Goal: Communication & Community: Ask a question

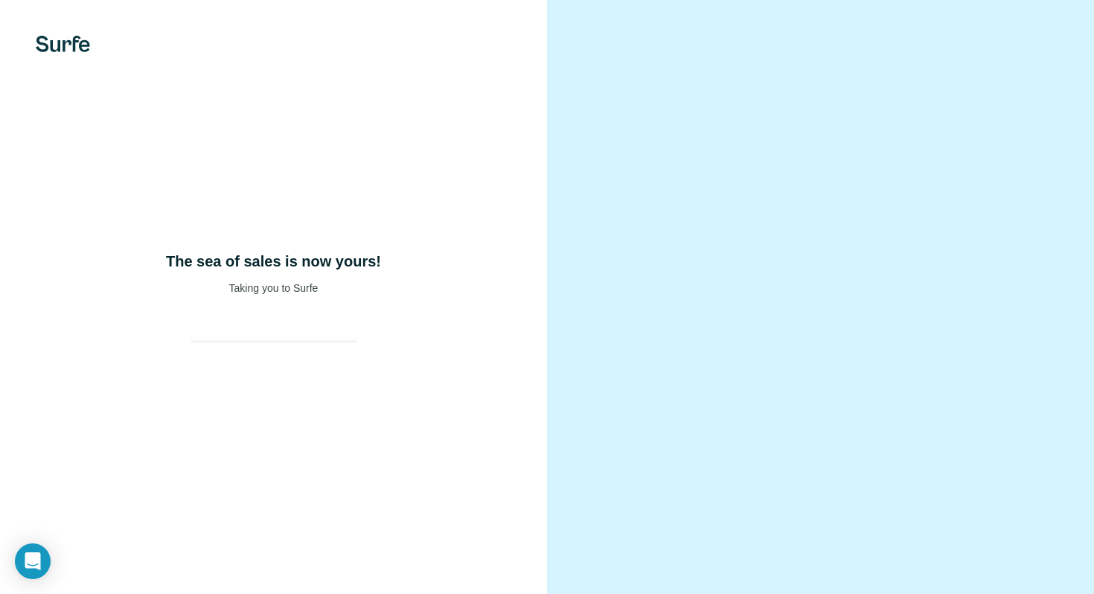
click at [186, 315] on div at bounding box center [274, 328] width 191 height 30
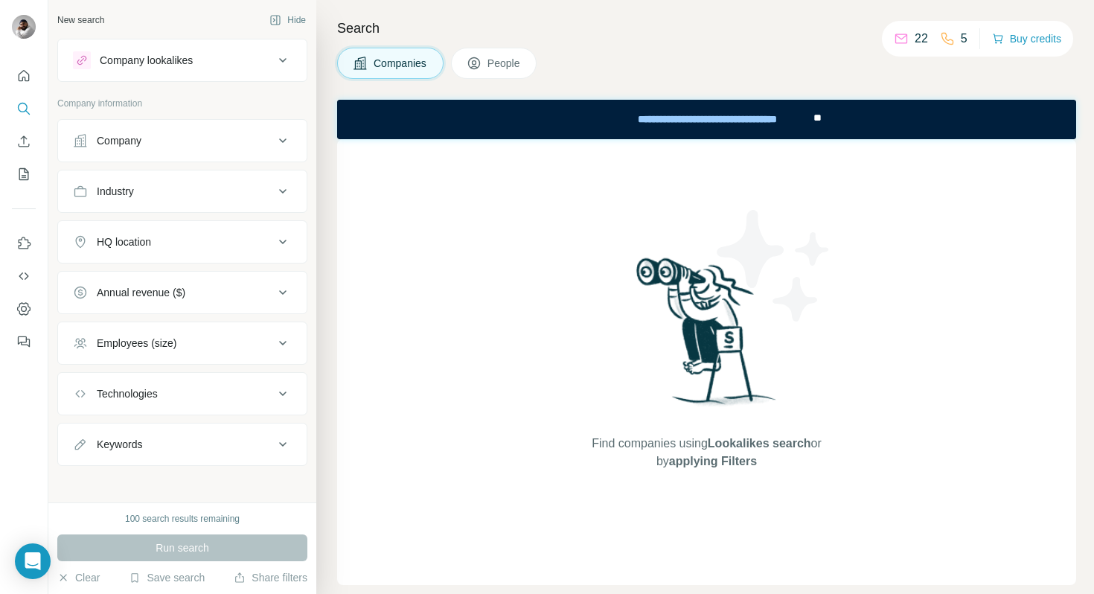
click at [246, 63] on div "Company lookalikes" at bounding box center [173, 60] width 201 height 18
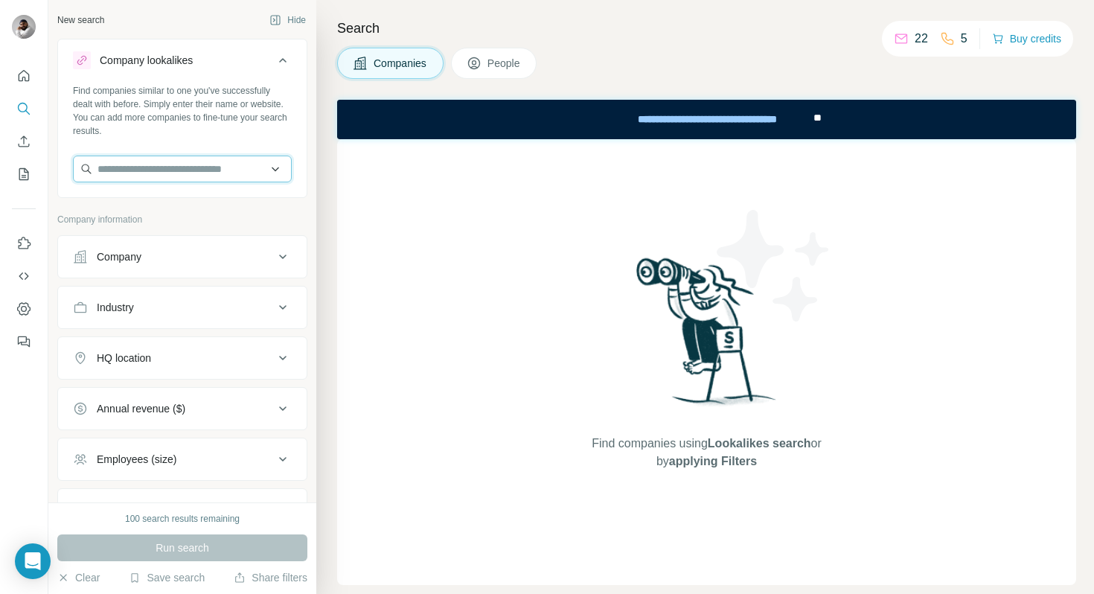
click at [255, 164] on input "text" at bounding box center [182, 169] width 219 height 27
type input "********"
click at [186, 141] on div "Find companies similar to one you've successfully dealt with before. Simply ent…" at bounding box center [182, 139] width 249 height 110
click at [140, 267] on button "Company" at bounding box center [182, 257] width 249 height 36
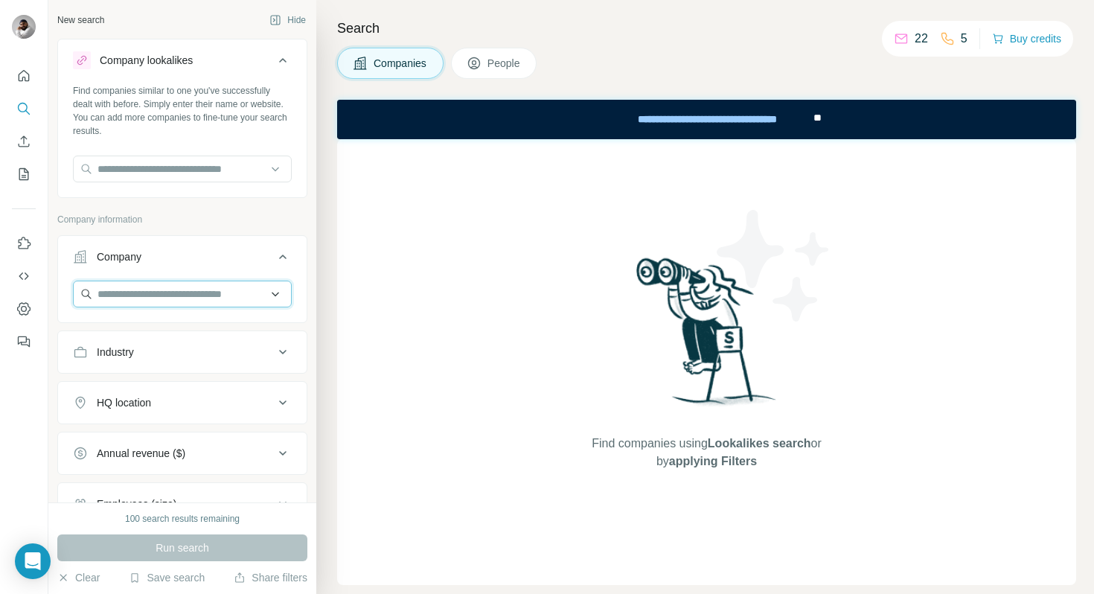
click at [170, 296] on input "text" at bounding box center [182, 294] width 219 height 27
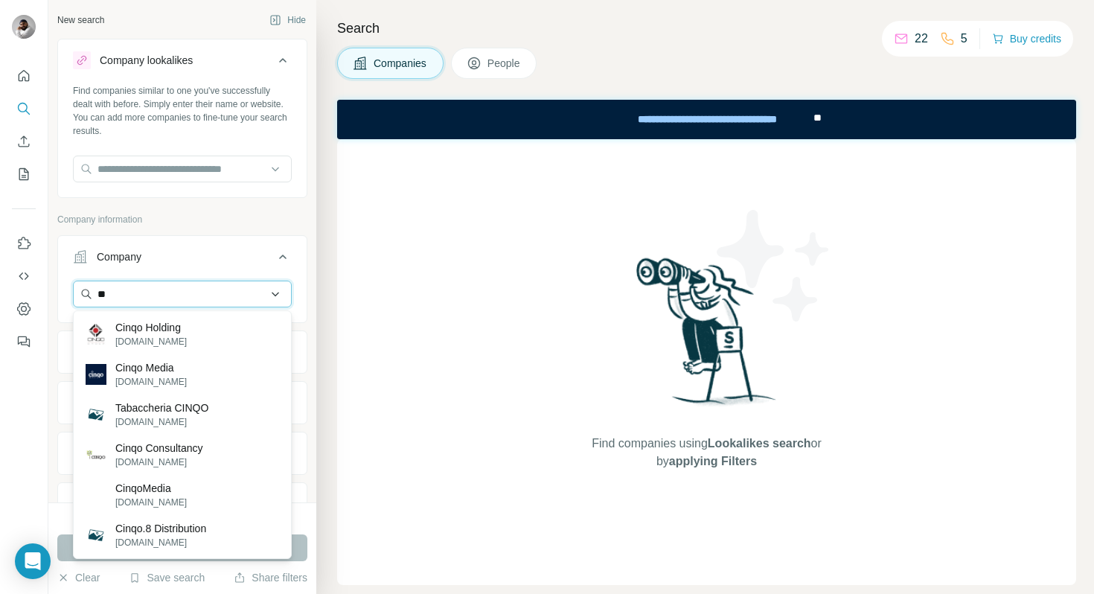
type input "*"
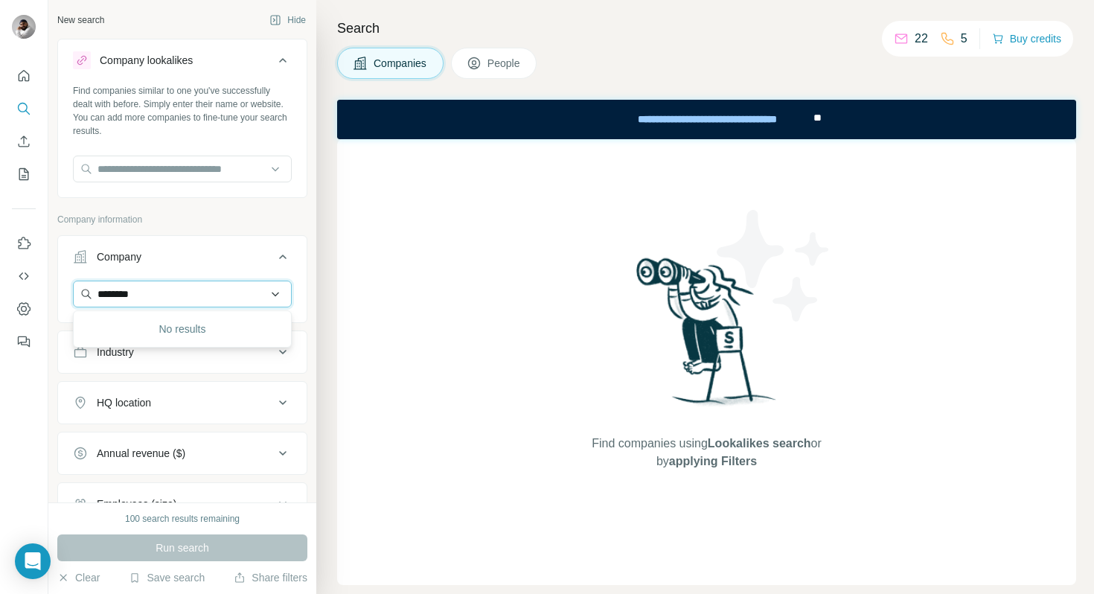
type input "********"
click at [246, 270] on button "Company" at bounding box center [182, 260] width 249 height 42
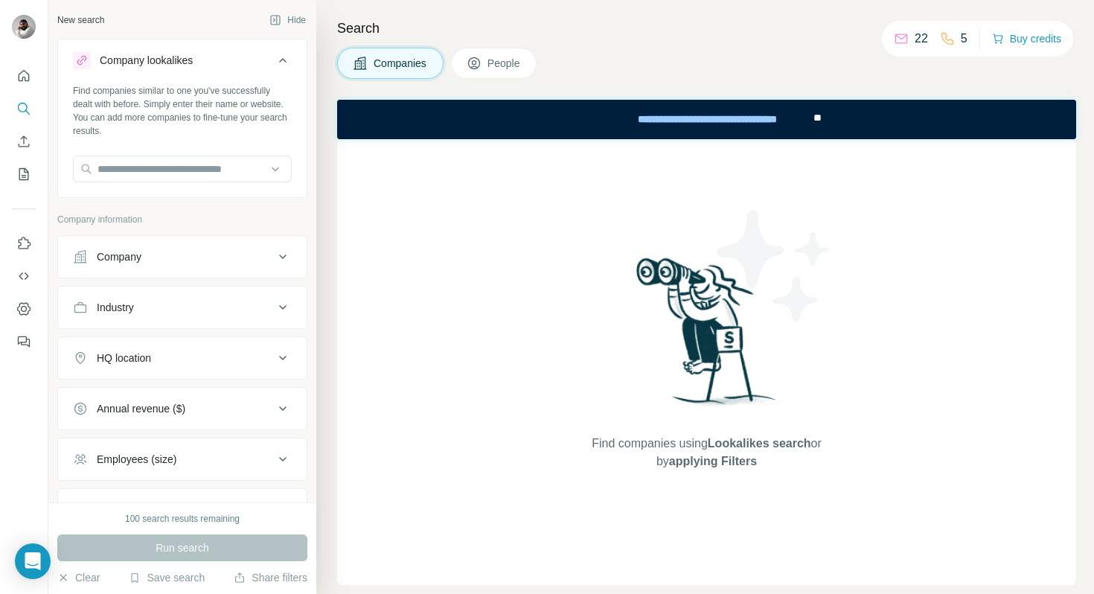
click at [190, 313] on div "Industry" at bounding box center [173, 307] width 201 height 15
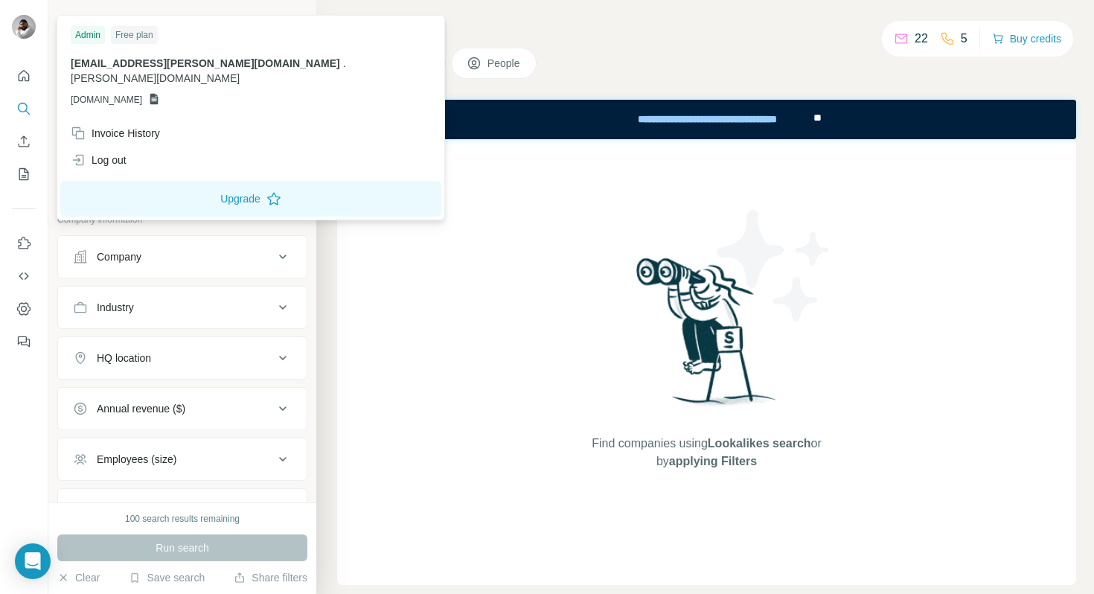
click at [26, 16] on img at bounding box center [24, 27] width 24 height 24
click at [16, 317] on button "Dashboard" at bounding box center [24, 309] width 24 height 27
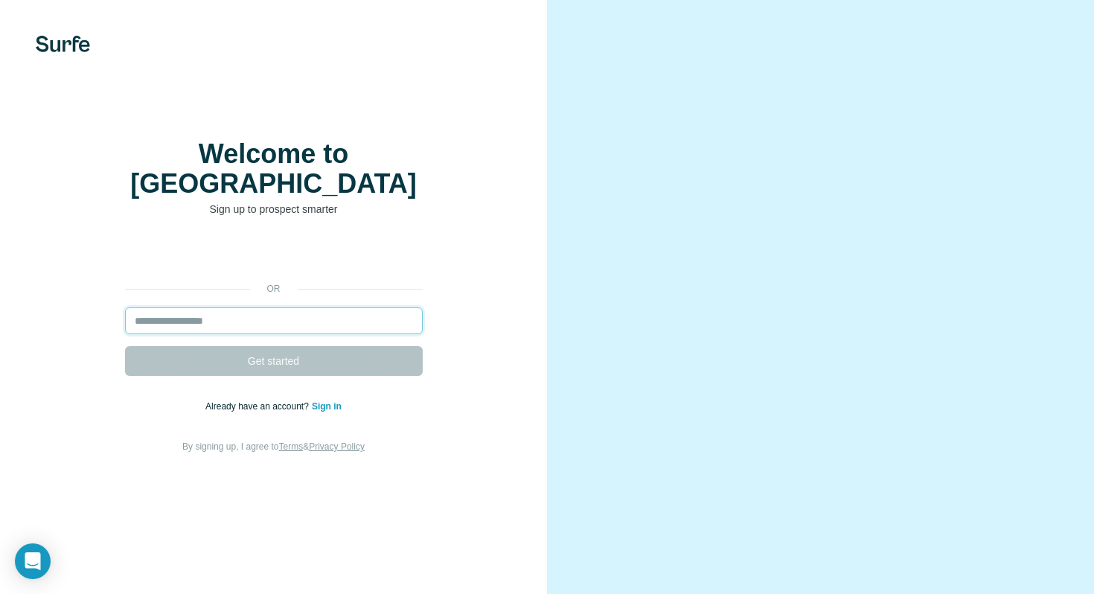
click at [249, 307] on input "email" at bounding box center [274, 320] width 298 height 27
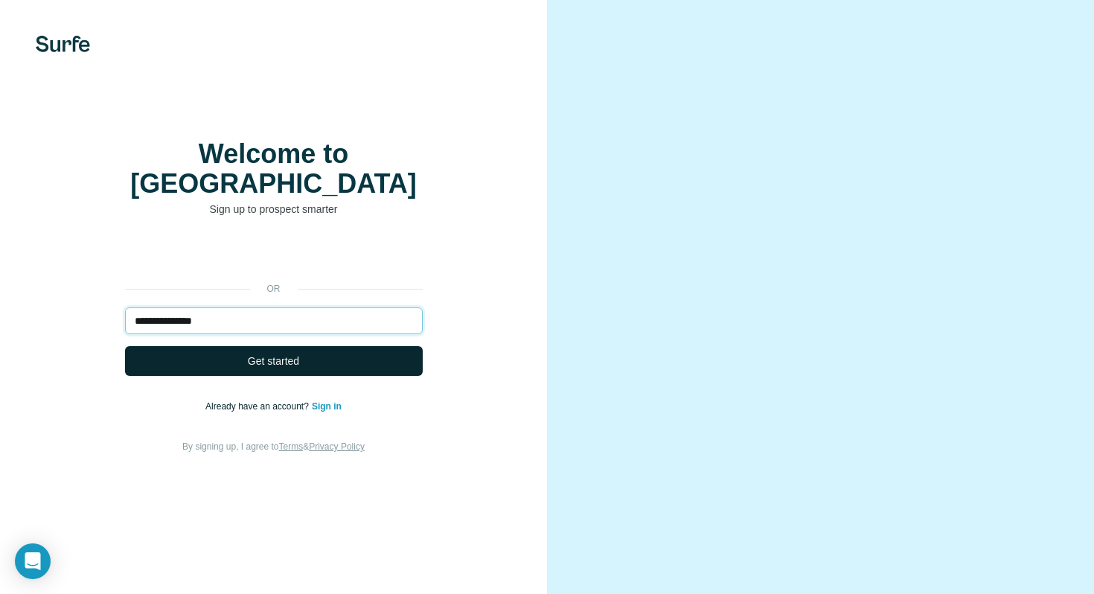
type input "**********"
click at [291, 354] on span "Get started" at bounding box center [273, 361] width 51 height 15
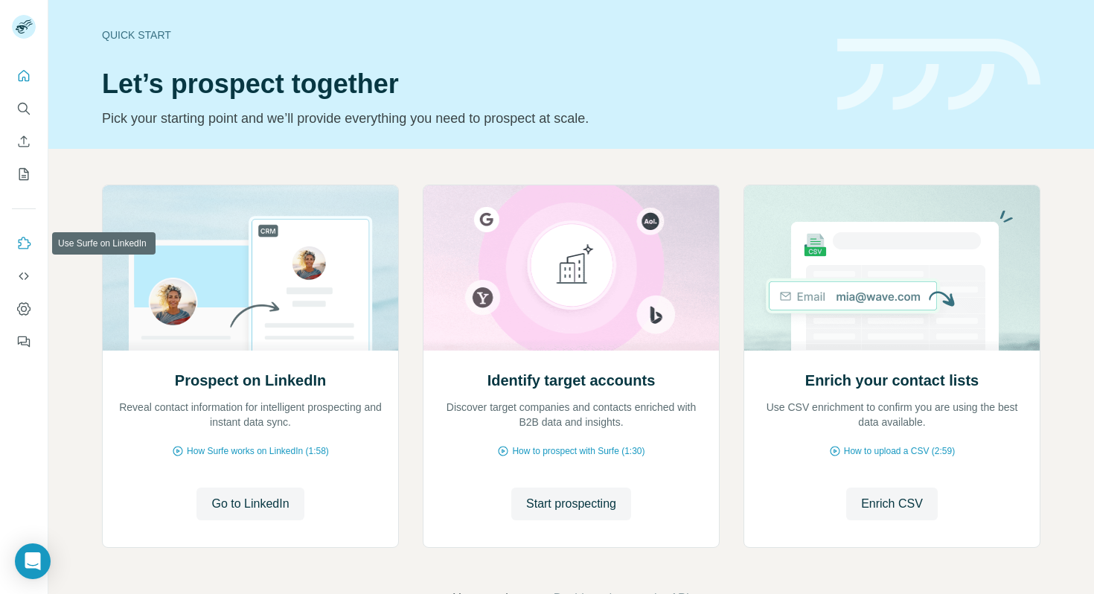
click at [28, 243] on icon "Use Surfe on LinkedIn" at bounding box center [25, 243] width 13 height 12
click at [255, 503] on span "Go to LinkedIn" at bounding box center [249, 504] width 77 height 18
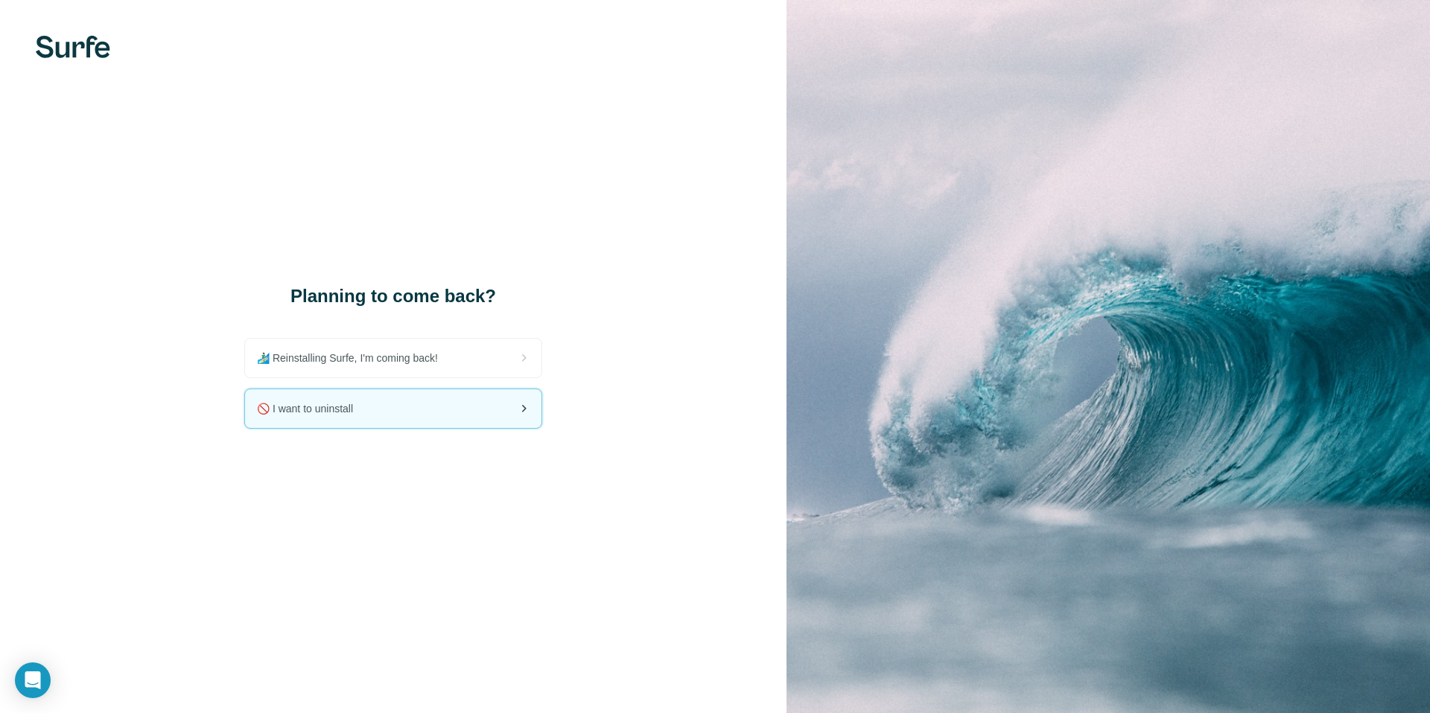
click at [496, 412] on div "🚫 I want to uninstall" at bounding box center [393, 408] width 296 height 39
click at [532, 416] on icon at bounding box center [523, 409] width 18 height 18
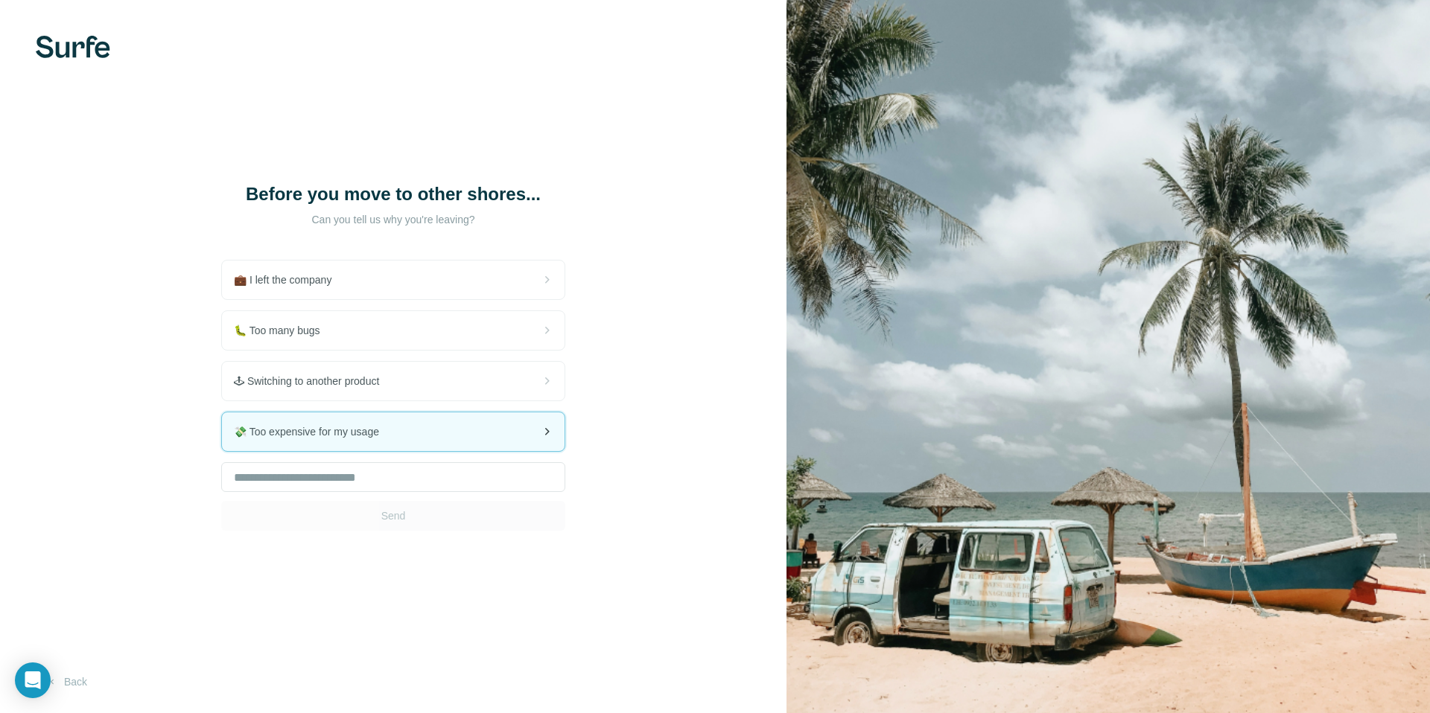
click at [508, 429] on div "💸 Too expensive for my usage" at bounding box center [393, 431] width 342 height 39
click at [539, 442] on div "💸 Too expensive for my usage" at bounding box center [393, 431] width 342 height 39
click at [544, 434] on icon at bounding box center [547, 432] width 18 height 18
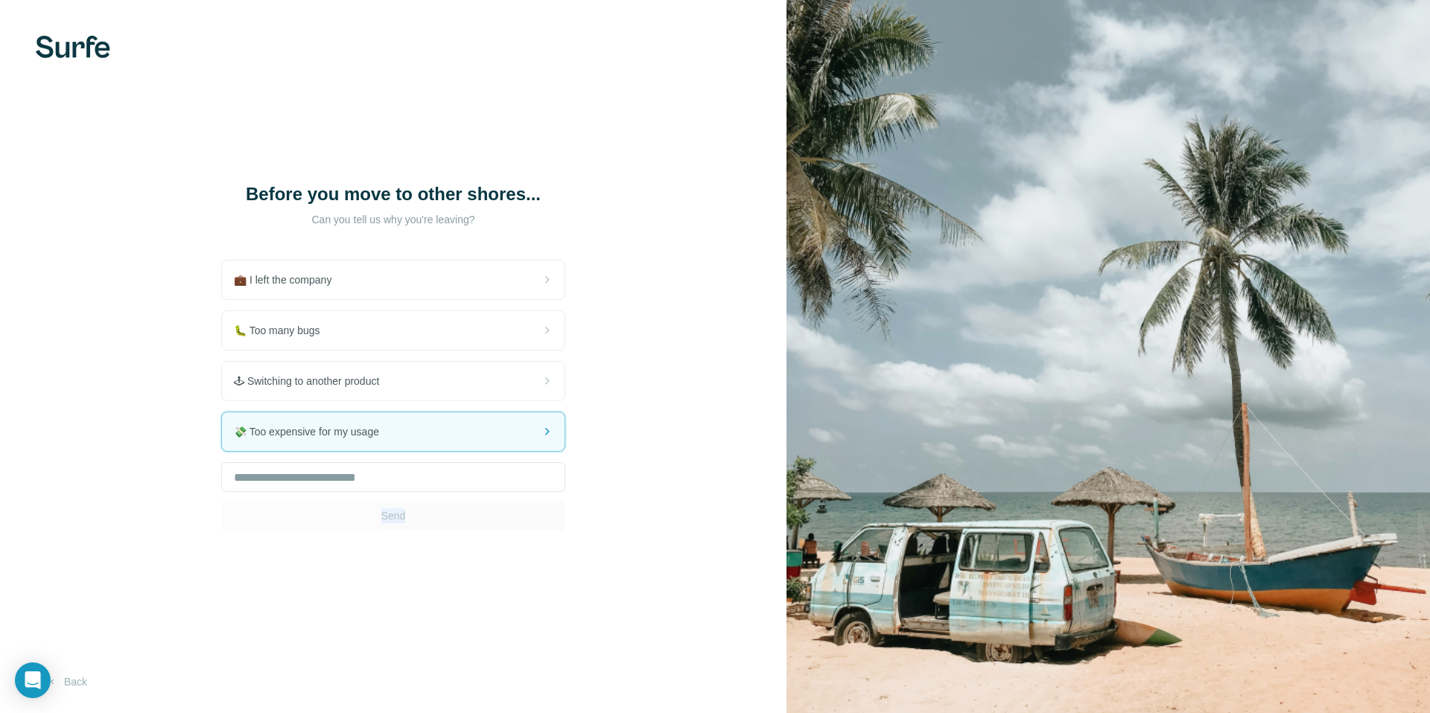
click at [526, 510] on div "Send" at bounding box center [393, 496] width 344 height 68
click at [552, 433] on icon at bounding box center [547, 432] width 18 height 18
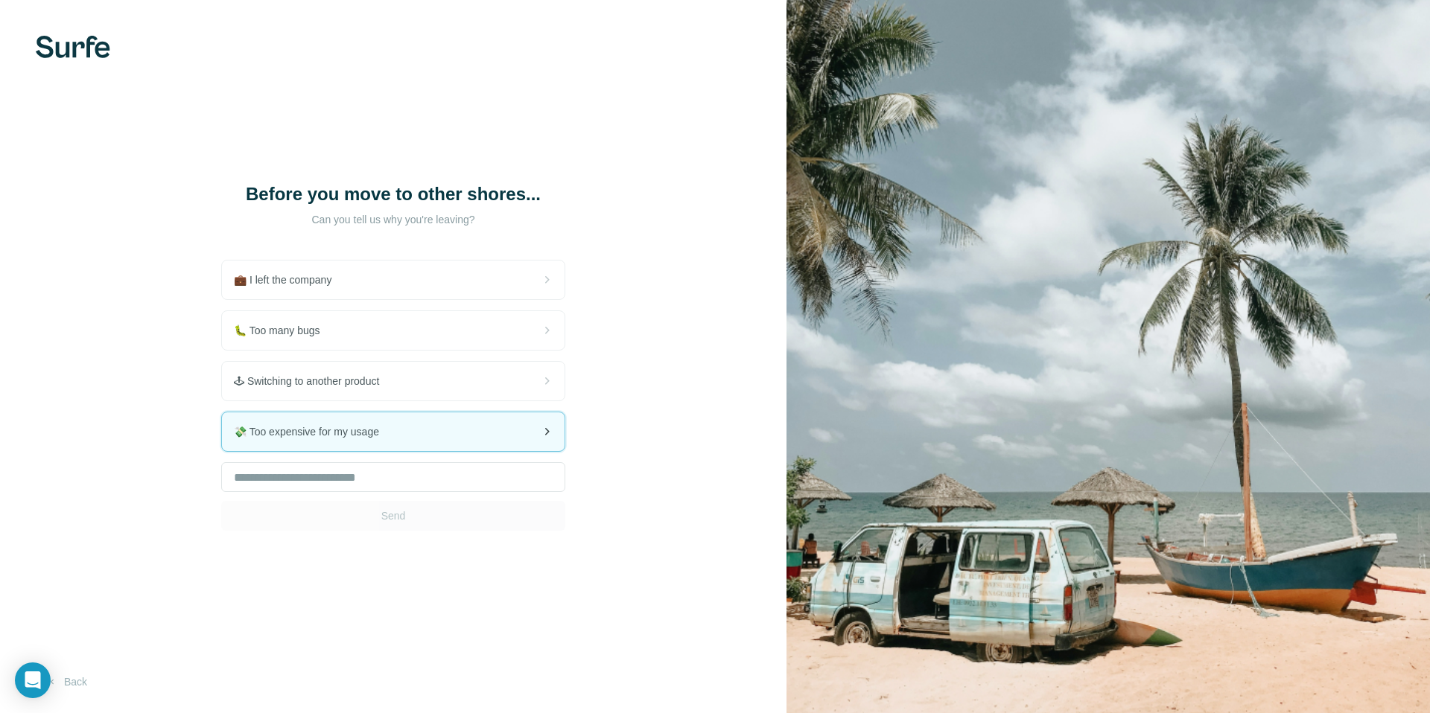
click at [490, 436] on div "💸 Too expensive for my usage" at bounding box center [393, 431] width 342 height 39
click at [536, 441] on div "💸 Too expensive for my usage" at bounding box center [393, 431] width 342 height 39
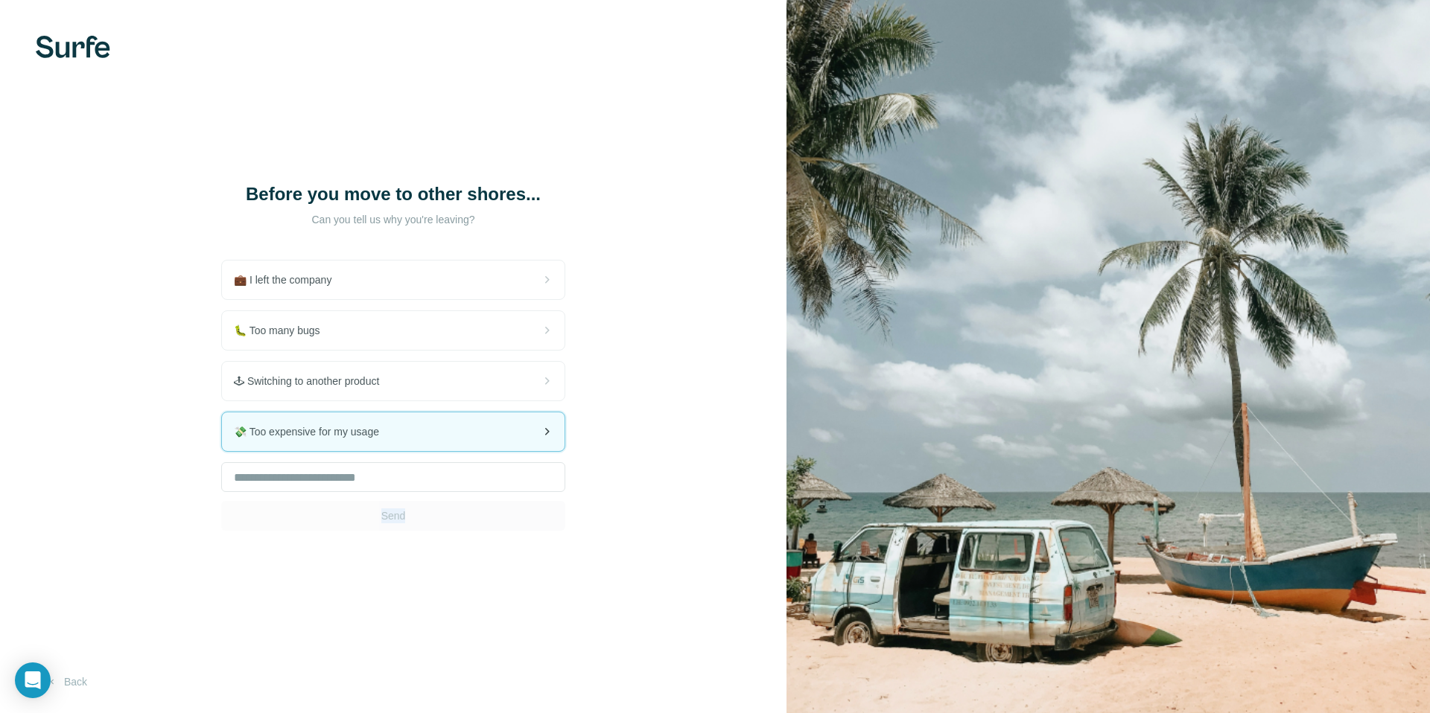
click at [536, 441] on div "💸 Too expensive for my usage" at bounding box center [393, 431] width 342 height 39
click at [540, 437] on icon at bounding box center [547, 432] width 18 height 18
click at [660, 490] on div "Before you move to other shores... Can you tell us why you're leaving? 💼 I left…" at bounding box center [393, 356] width 786 height 713
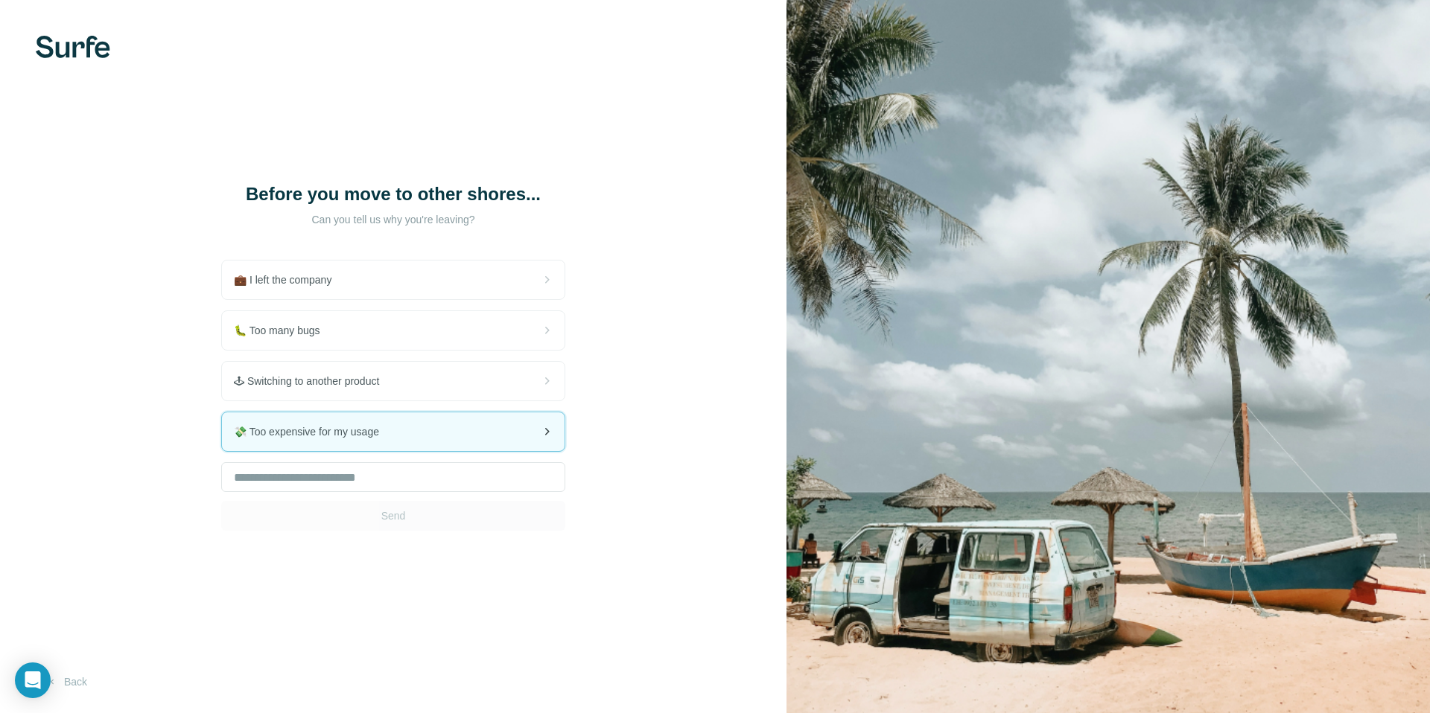
click at [549, 430] on icon at bounding box center [547, 432] width 18 height 18
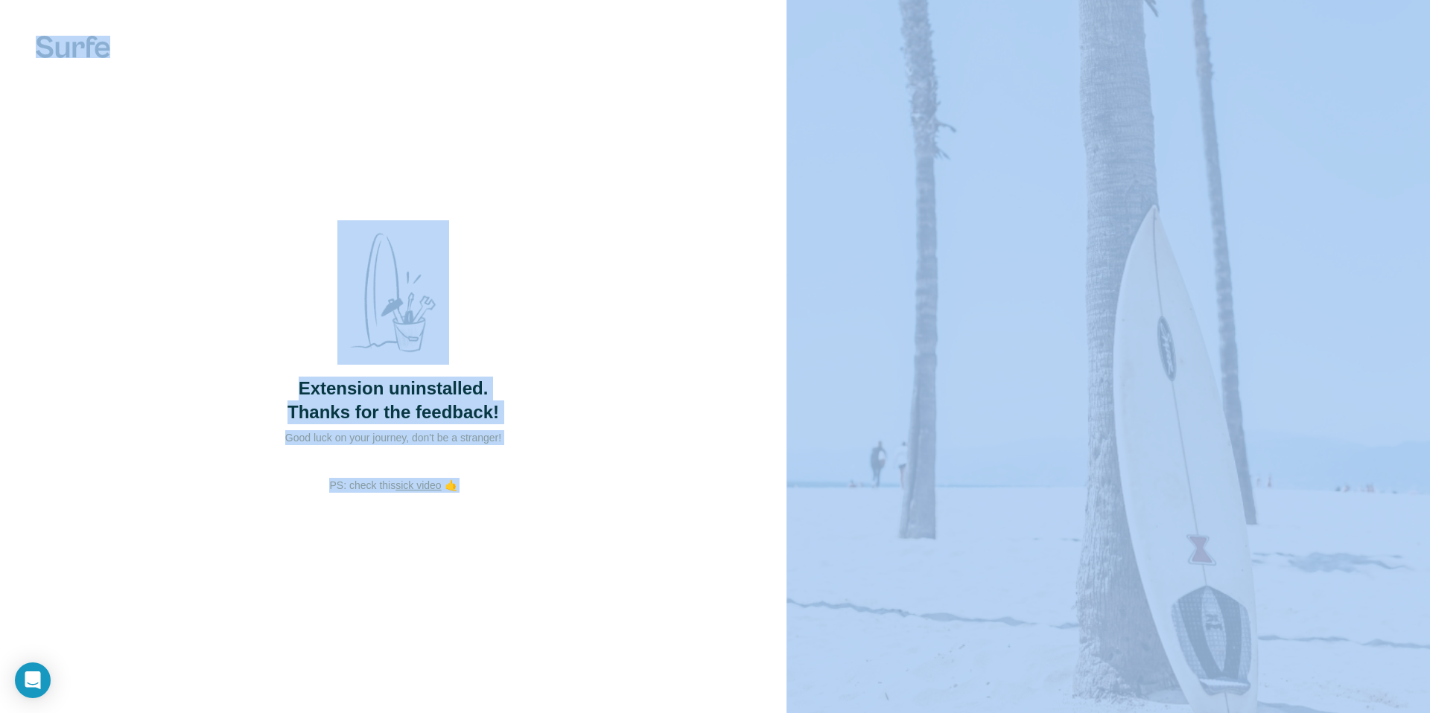
click at [578, 418] on div "Extension uninstalled. Thanks for the feedback! Good luck on your journey, don'…" at bounding box center [393, 356] width 786 height 713
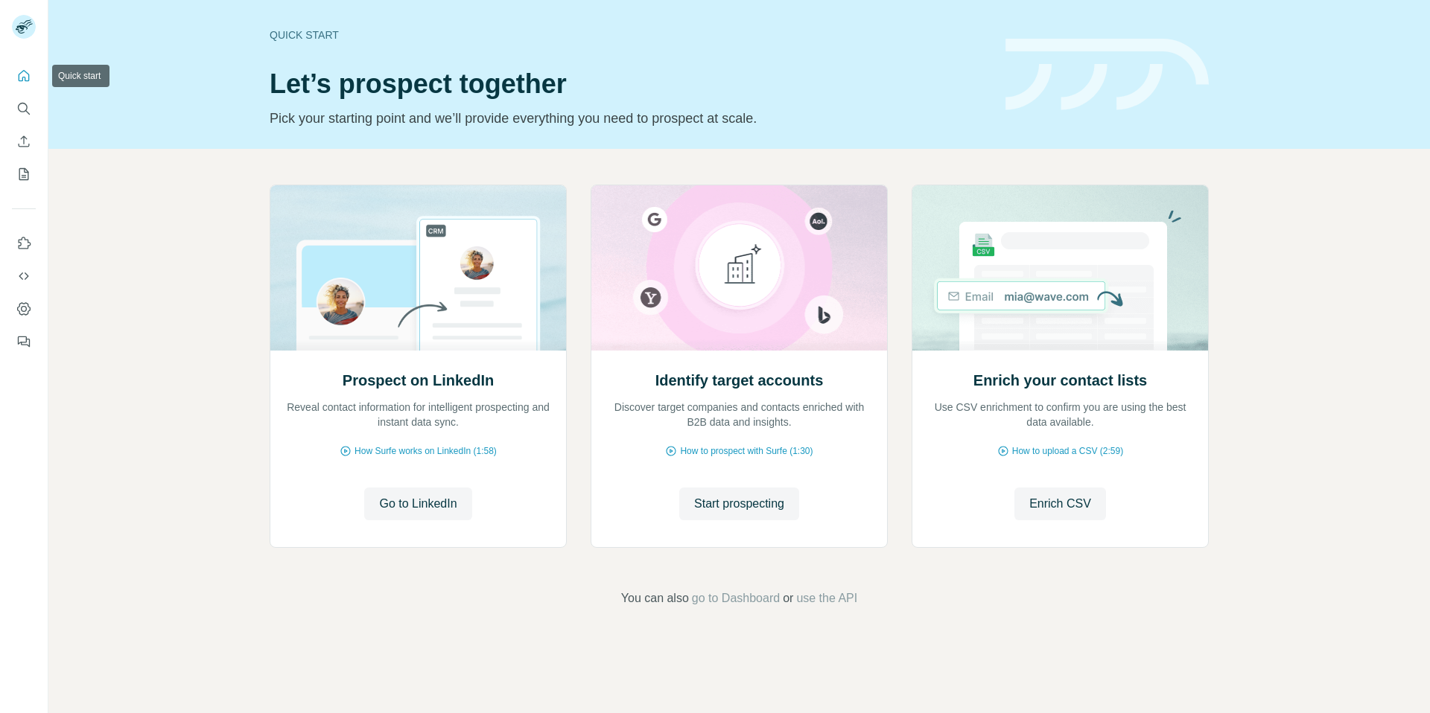
click at [27, 80] on icon "Quick start" at bounding box center [23, 75] width 15 height 15
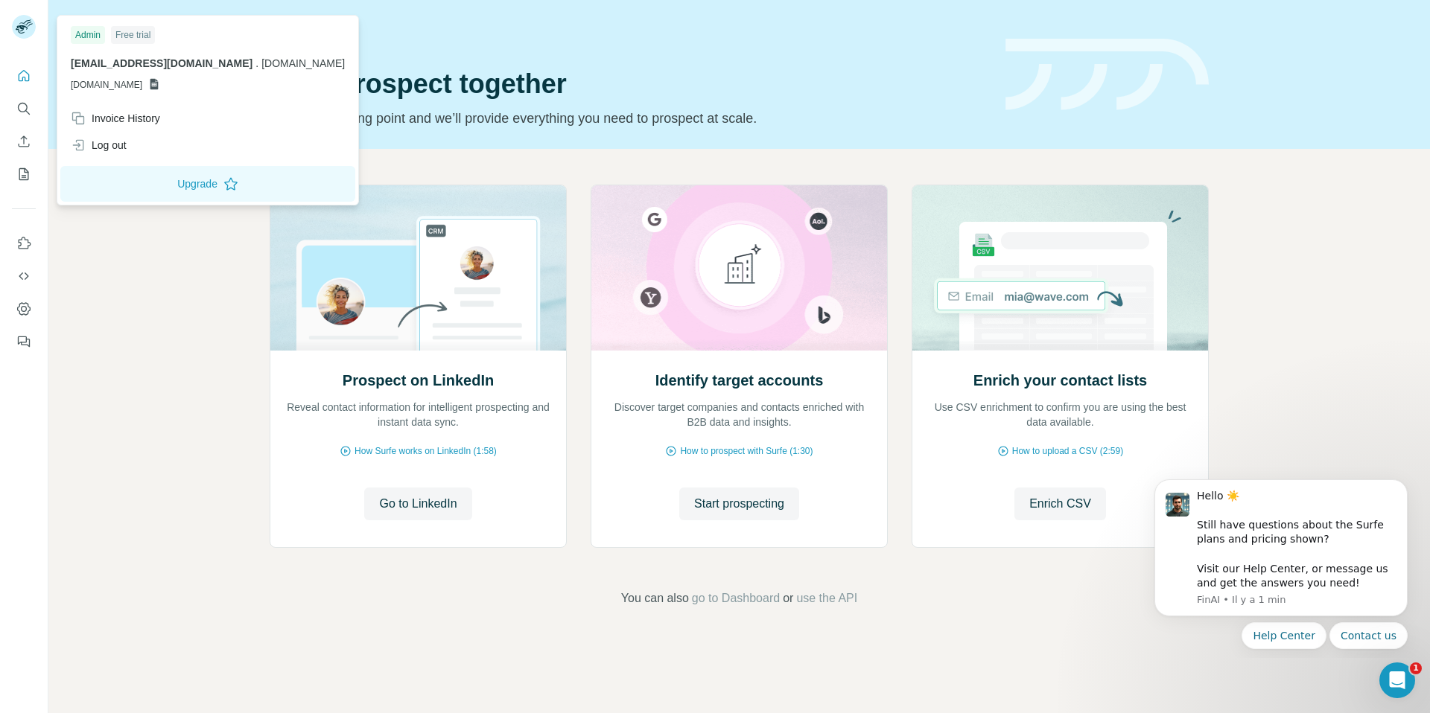
click at [30, 26] on rect at bounding box center [24, 27] width 24 height 24
click at [17, 22] on rect at bounding box center [24, 27] width 24 height 24
click at [957, 586] on div "Prospect on LinkedIn Reveal contact information for intelligent prospecting and…" at bounding box center [738, 396] width 1381 height 494
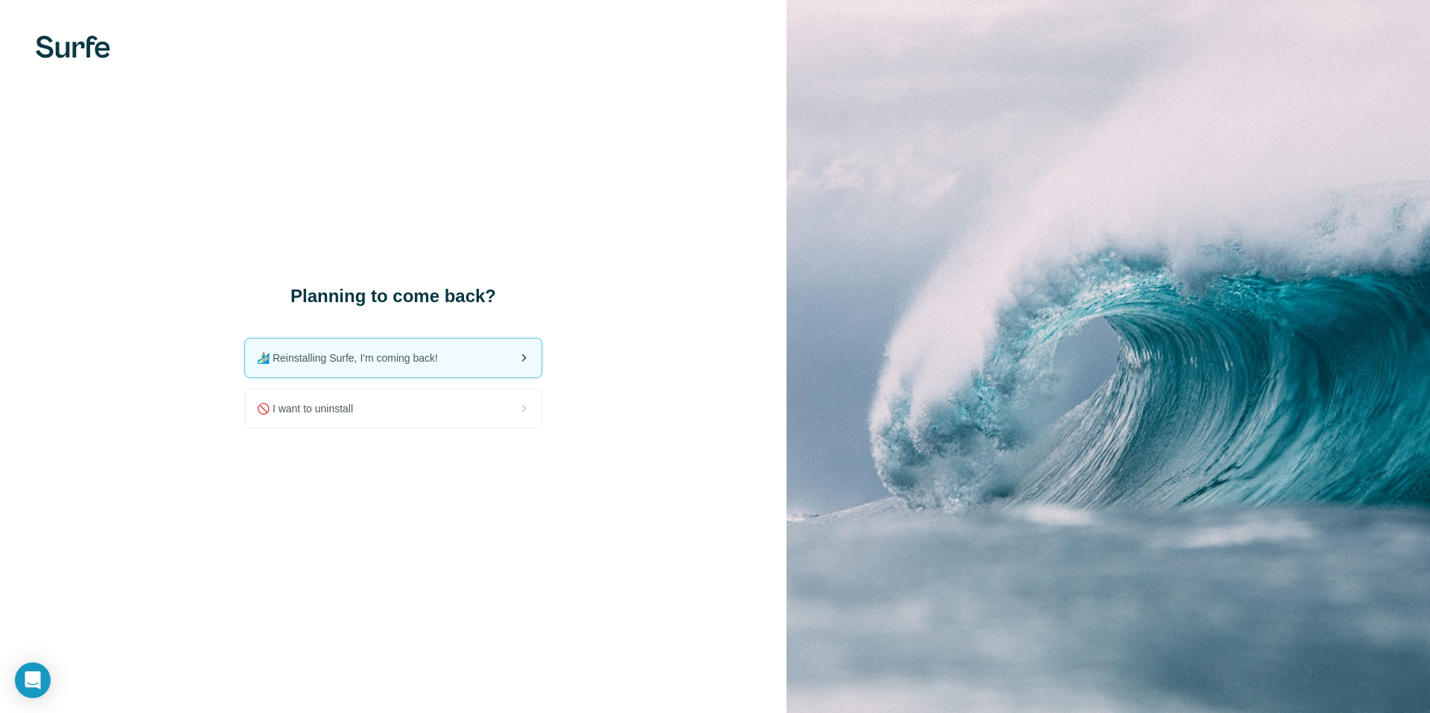
click at [427, 356] on span "🏄🏻‍♂️ Reinstalling Surfe, I'm coming back!" at bounding box center [353, 358] width 193 height 15
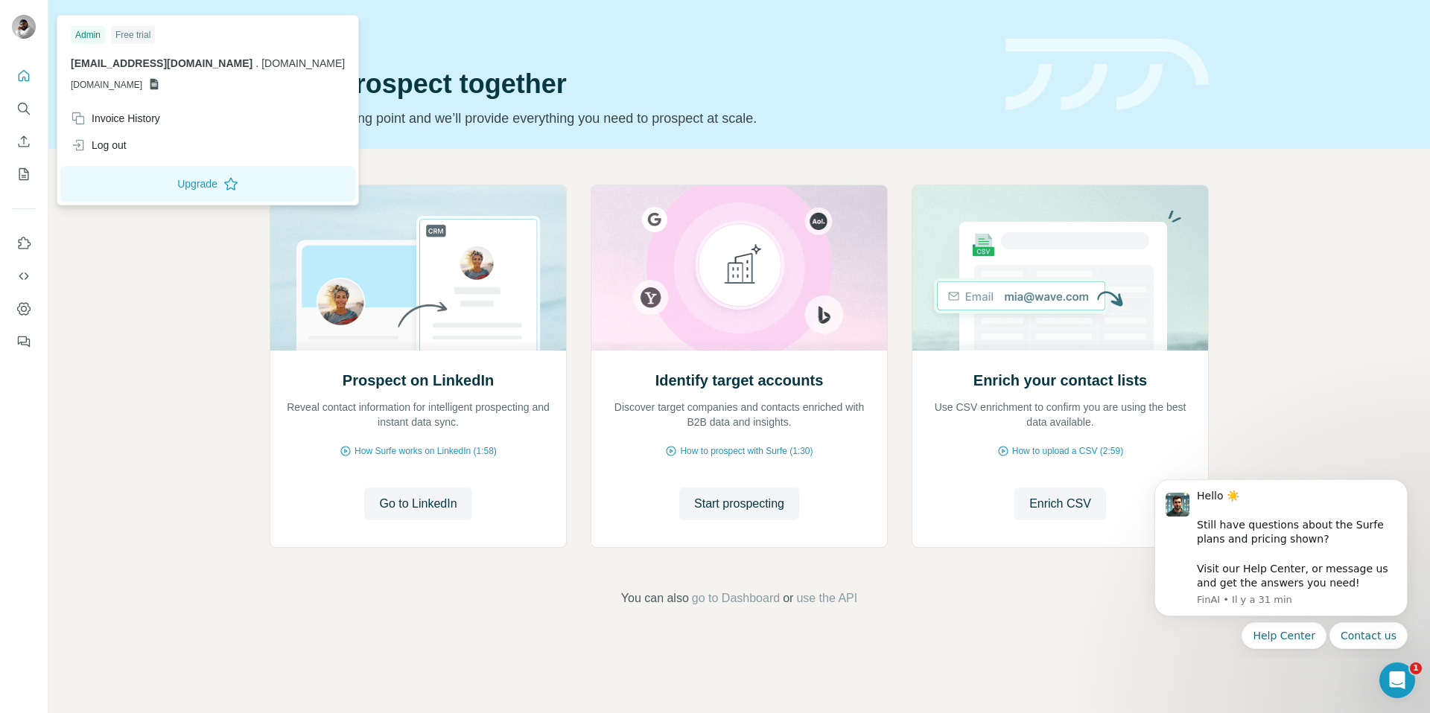
click at [159, 83] on icon at bounding box center [154, 84] width 8 height 11
click at [142, 86] on span "[DOMAIN_NAME]" at bounding box center [106, 84] width 71 height 13
click at [160, 84] on icon at bounding box center [154, 84] width 12 height 12
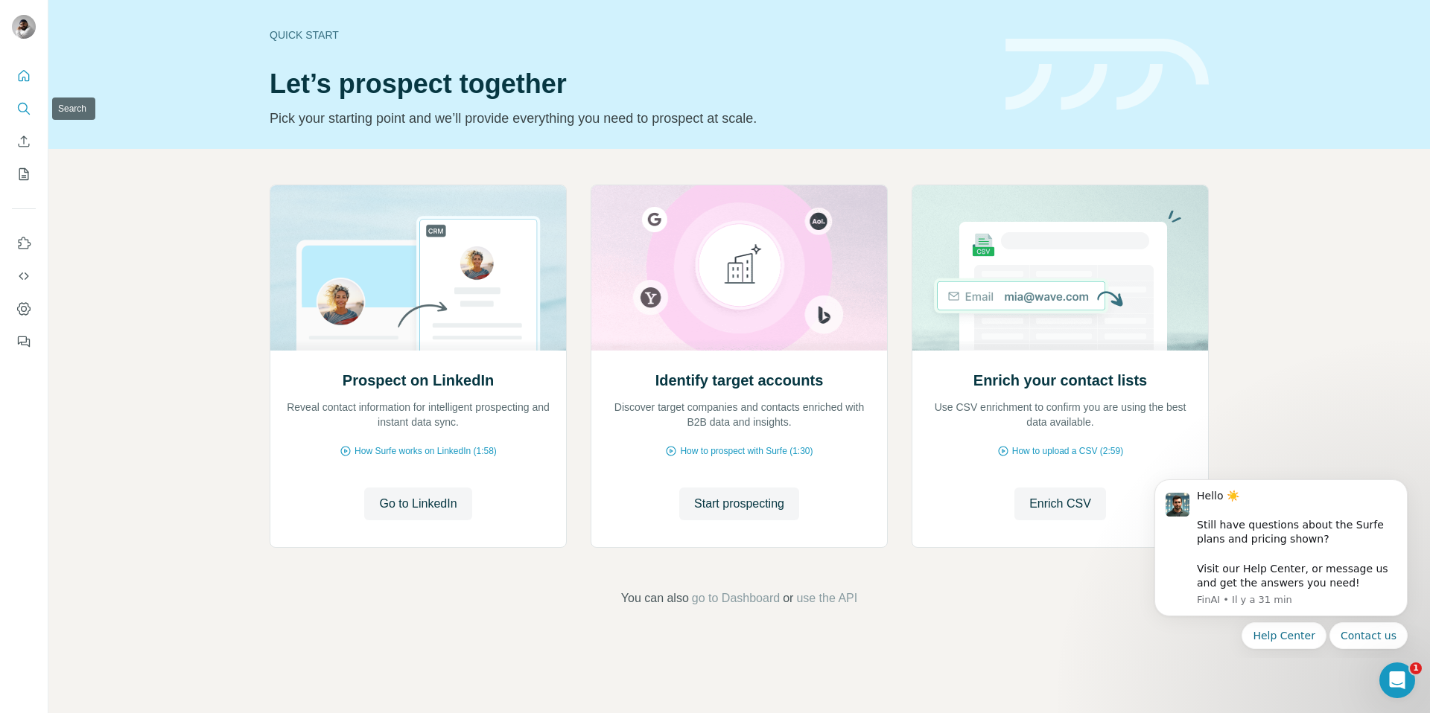
click at [12, 115] on button "Search" at bounding box center [24, 108] width 24 height 27
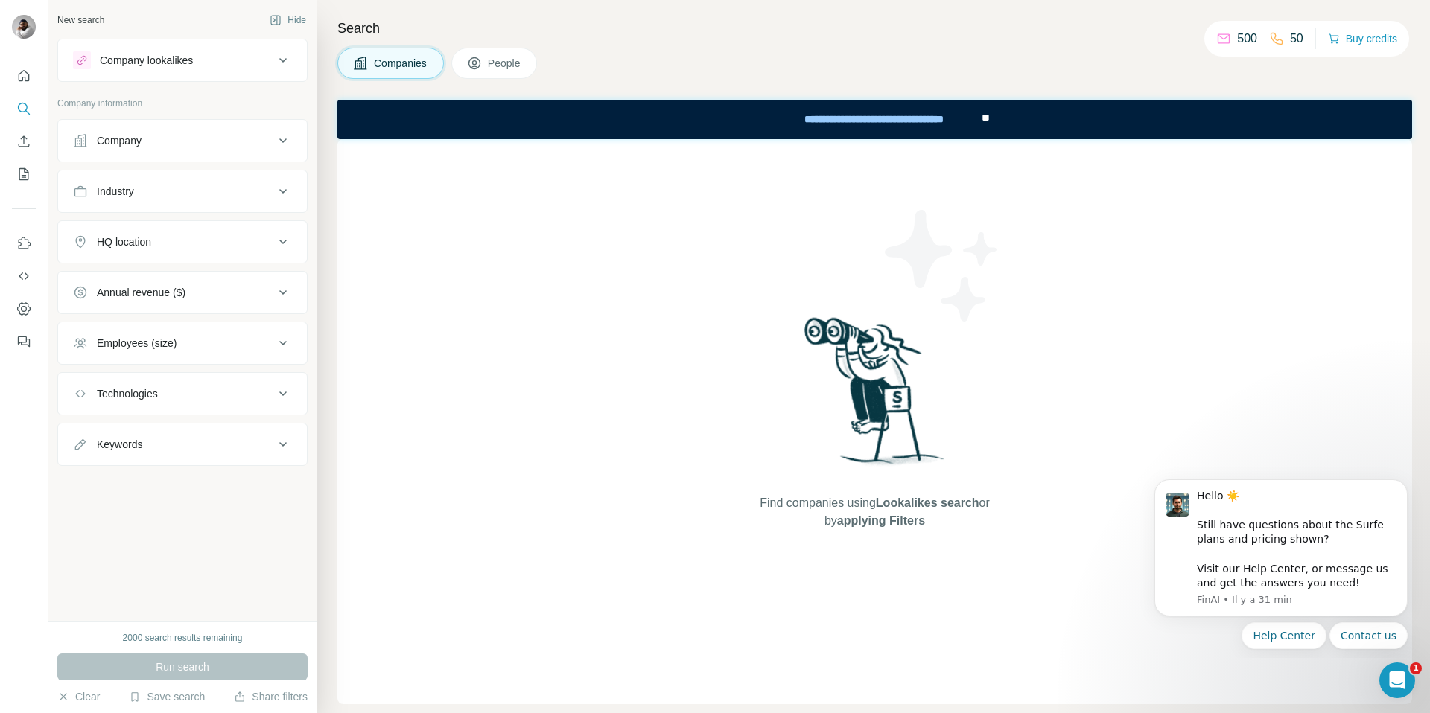
click at [244, 57] on div "Company lookalikes" at bounding box center [173, 60] width 201 height 18
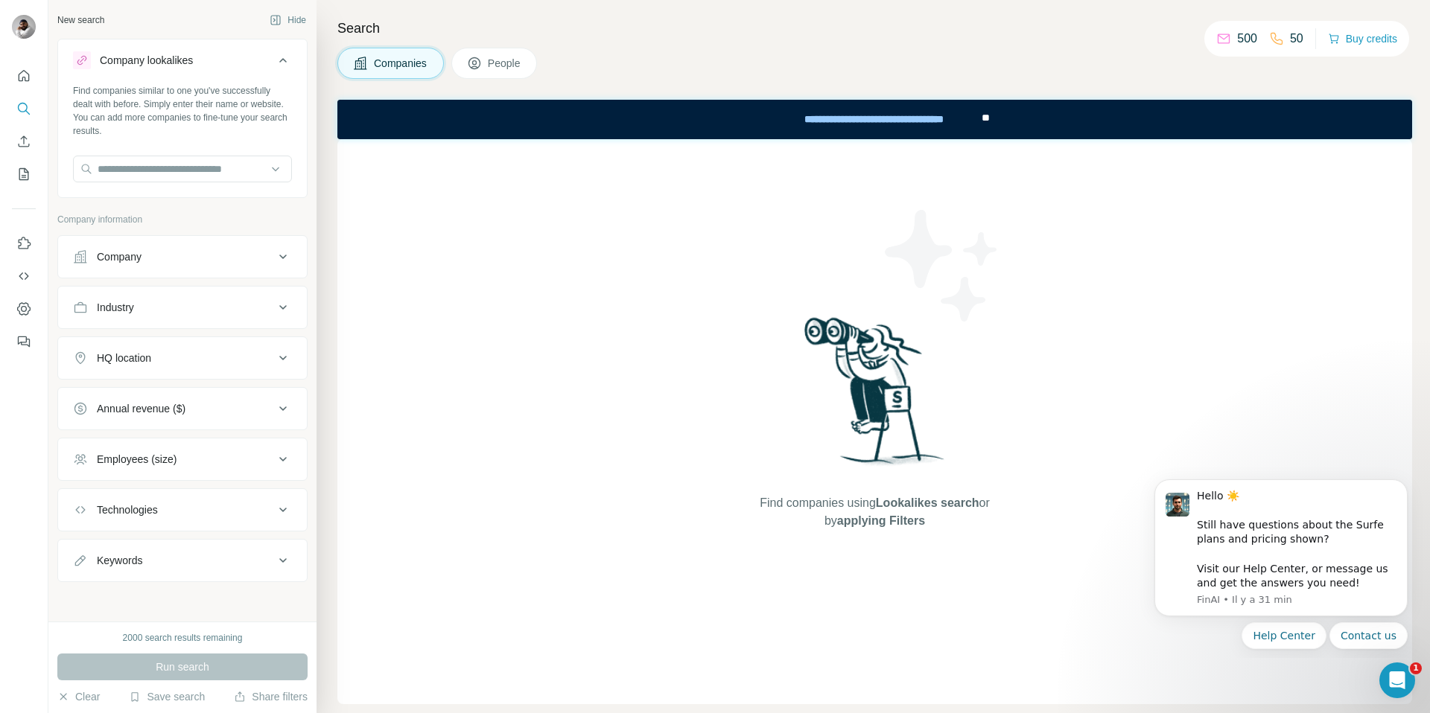
click at [244, 57] on div at bounding box center [715, 116] width 1430 height 232
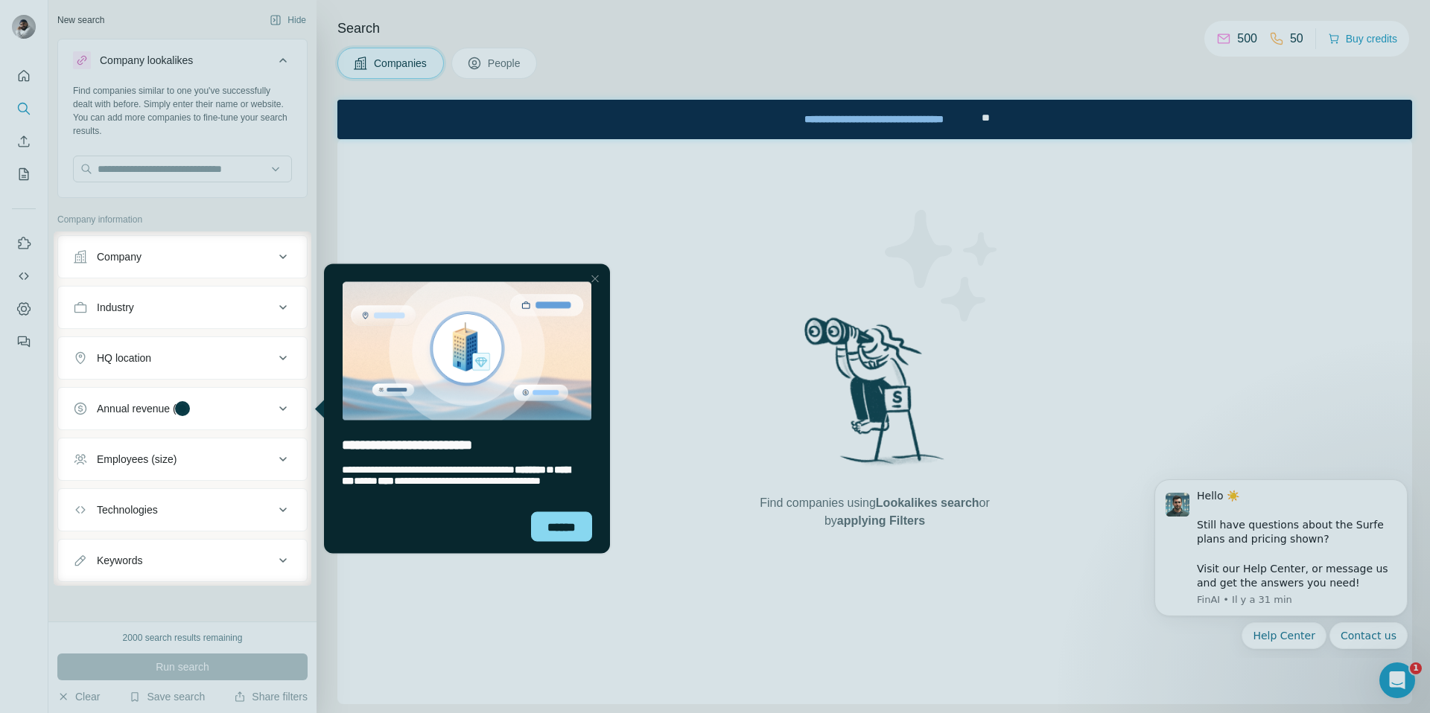
click at [595, 279] on div at bounding box center [595, 279] width 18 height 18
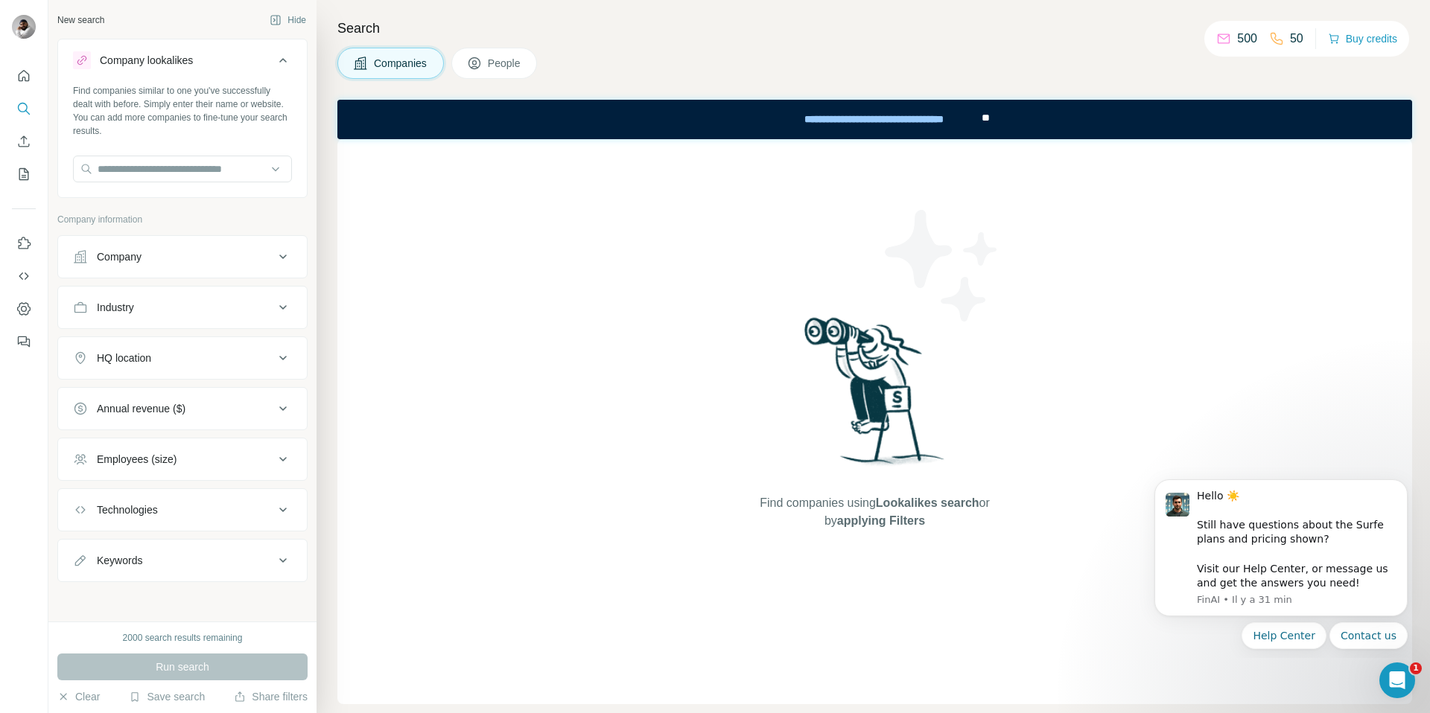
click at [283, 366] on icon at bounding box center [283, 358] width 18 height 18
click at [191, 397] on input "text" at bounding box center [182, 395] width 219 height 27
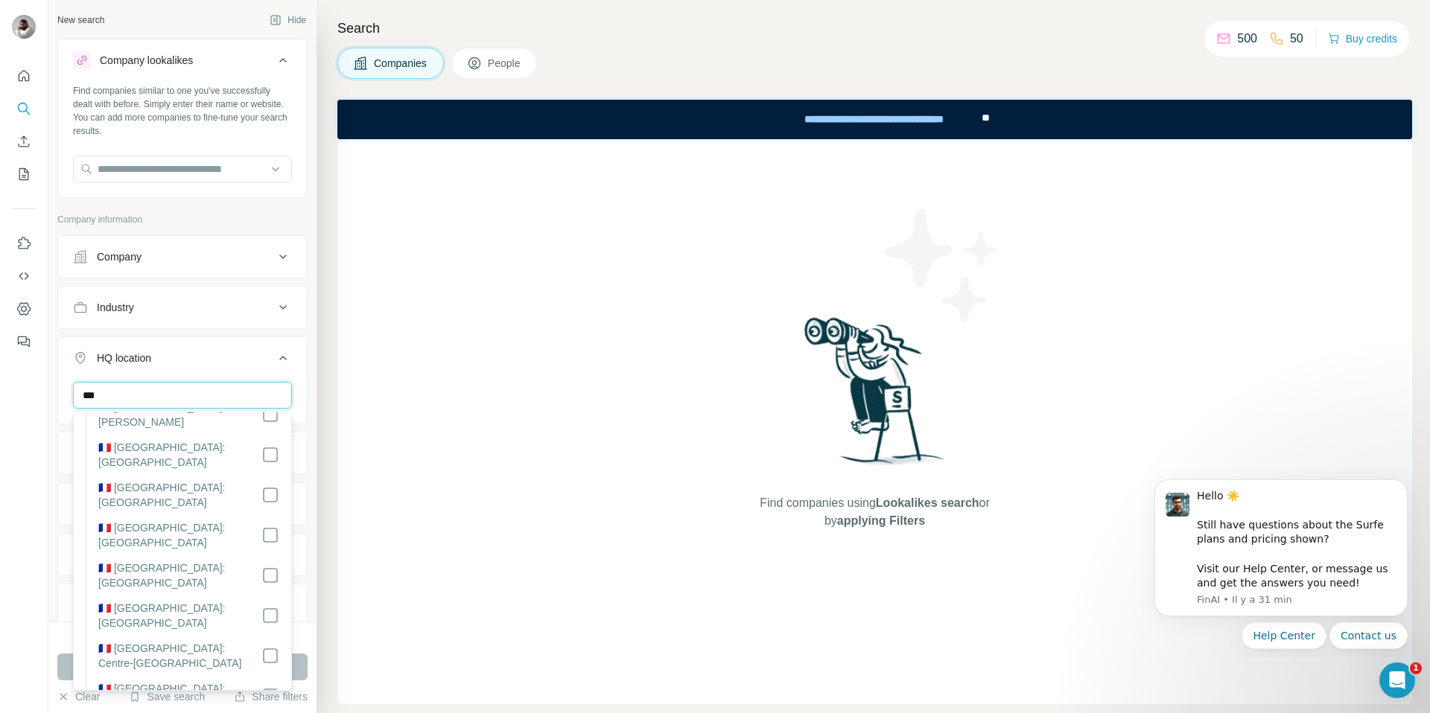
scroll to position [1710, 0]
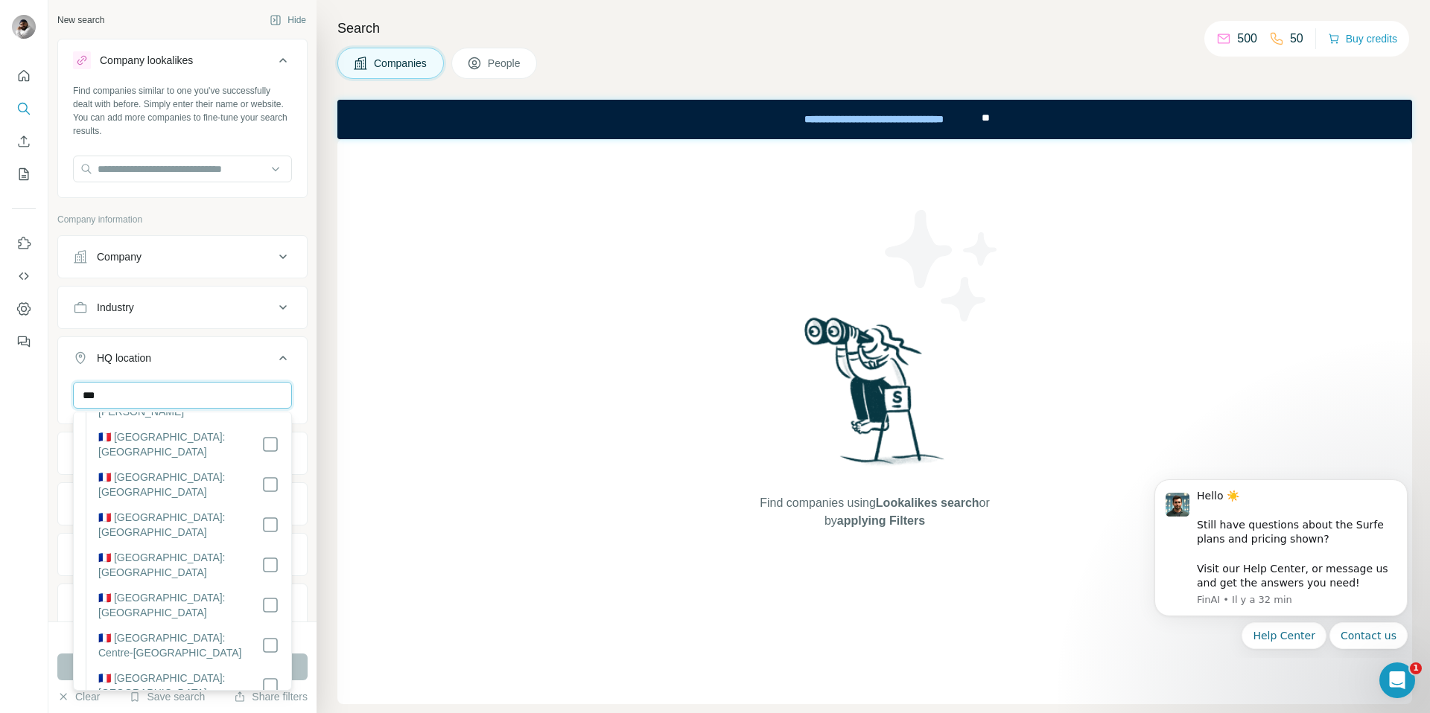
type input "***"
click at [260, 364] on div "HQ location 1" at bounding box center [173, 358] width 201 height 15
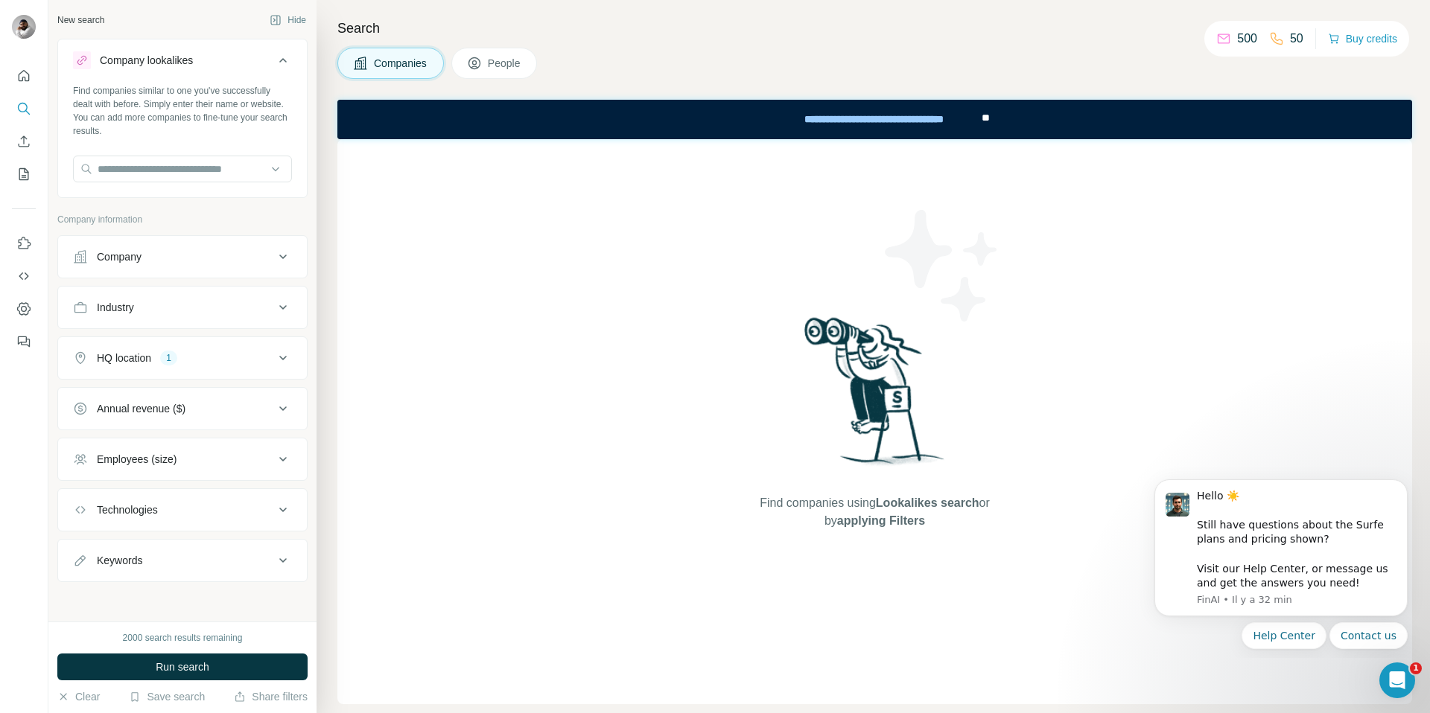
click at [285, 299] on icon at bounding box center [283, 308] width 18 height 18
click at [256, 332] on div at bounding box center [175, 344] width 184 height 25
click at [220, 302] on div "Industry" at bounding box center [173, 307] width 201 height 15
click at [274, 256] on icon at bounding box center [283, 257] width 18 height 18
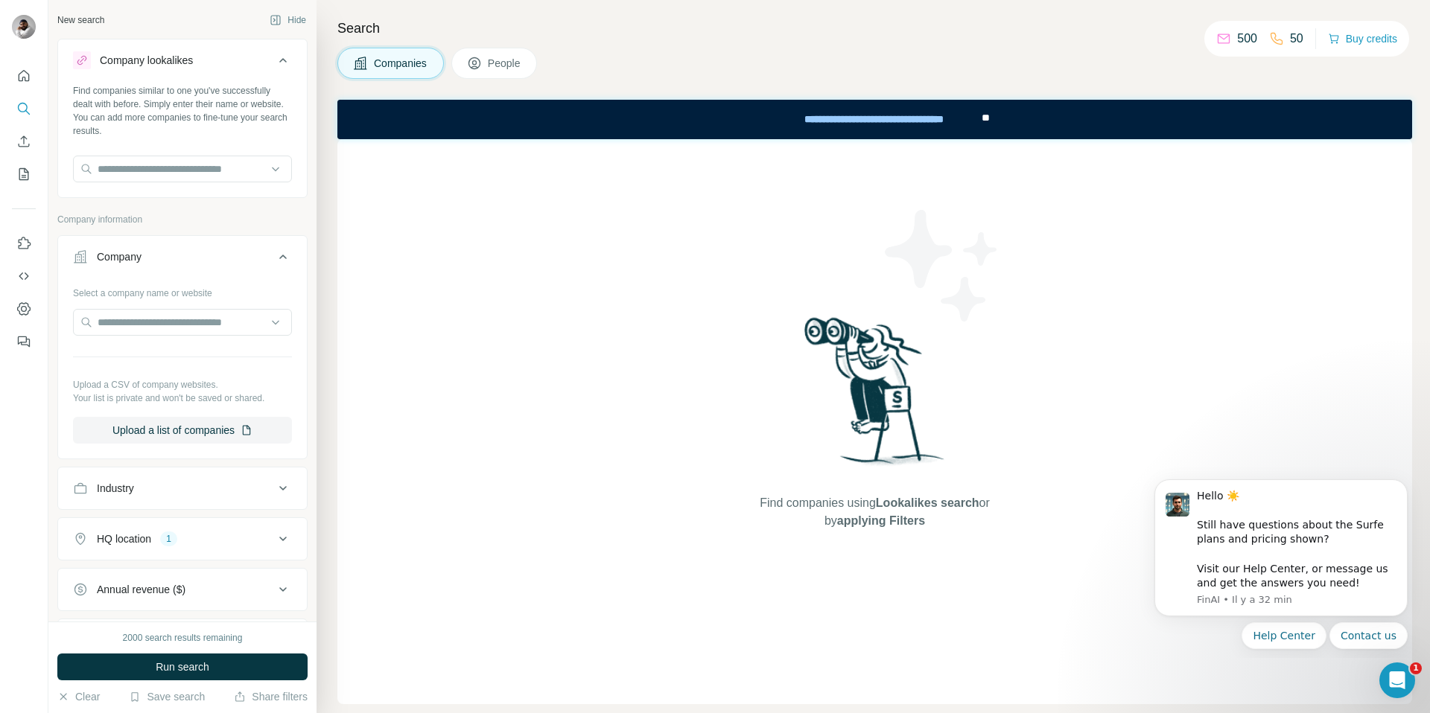
click at [274, 256] on icon at bounding box center [283, 257] width 18 height 18
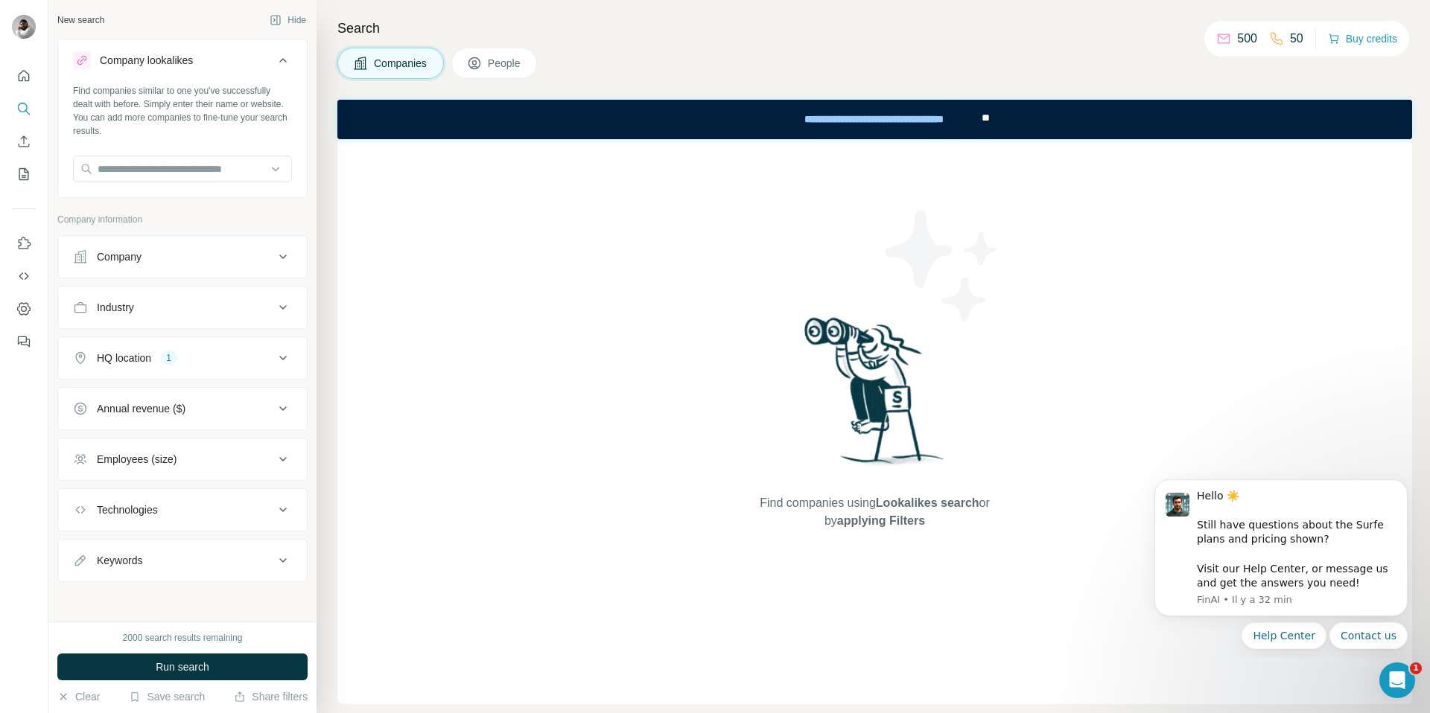
click at [264, 450] on button "Employees (size)" at bounding box center [182, 460] width 249 height 36
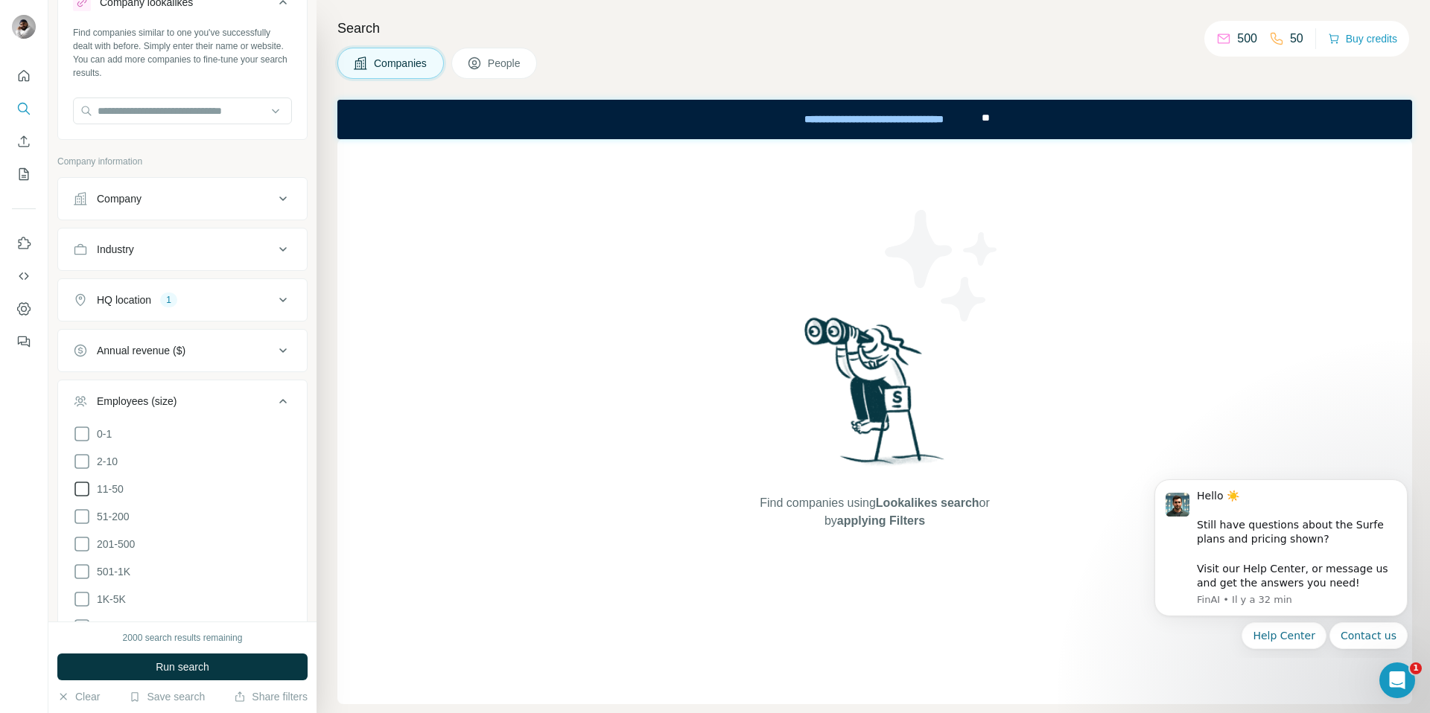
click at [83, 491] on icon at bounding box center [82, 489] width 18 height 18
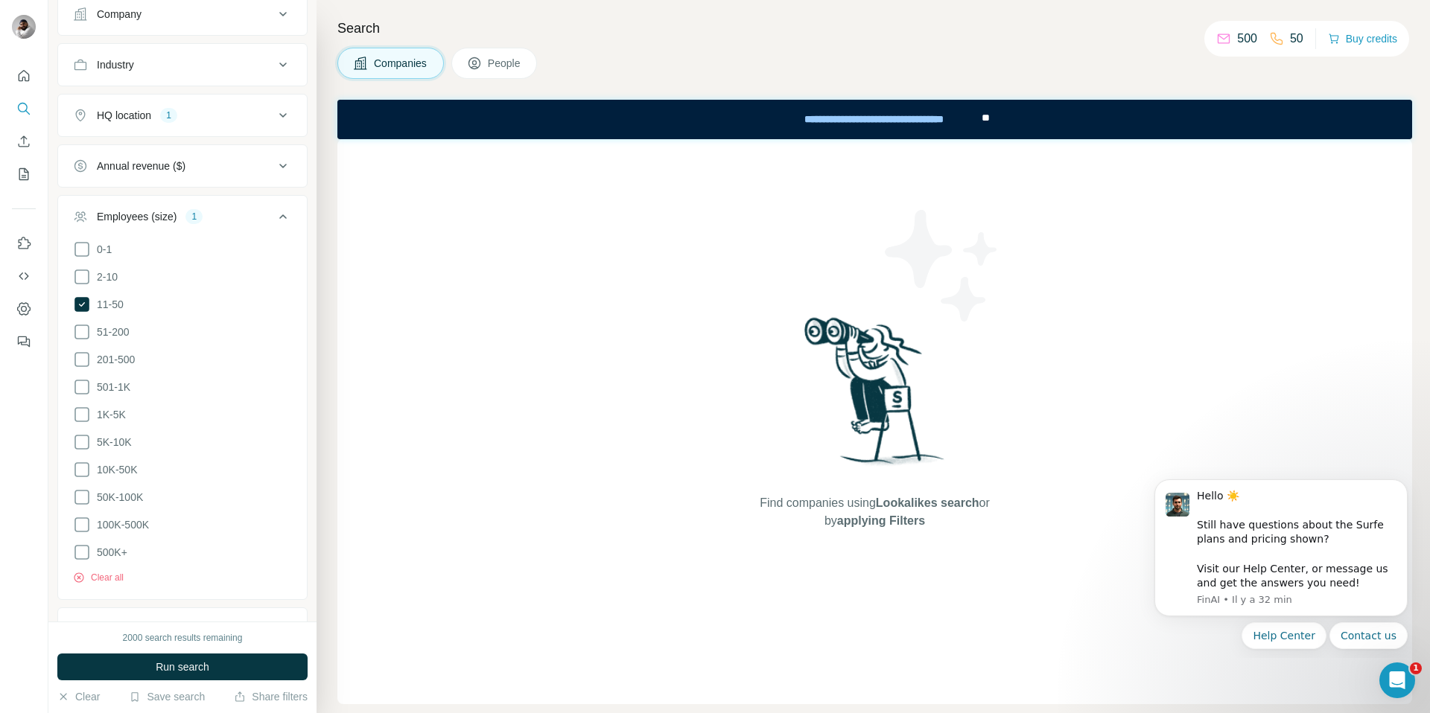
scroll to position [260, 0]
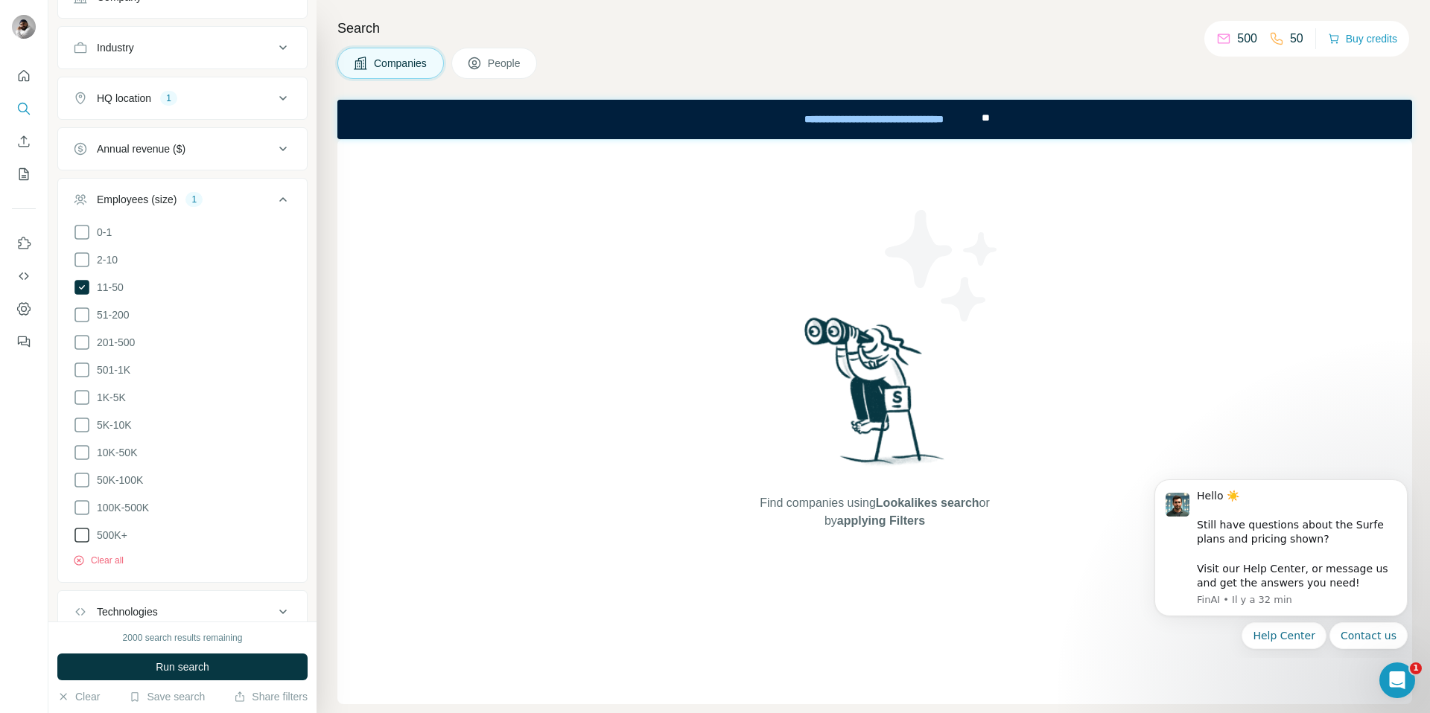
click at [82, 532] on icon at bounding box center [82, 535] width 18 height 18
click at [89, 499] on icon at bounding box center [82, 508] width 18 height 18
click at [87, 479] on icon at bounding box center [82, 480] width 18 height 18
click at [87, 457] on ul "0-1 2-10 11-50 [PHONE_NUMBER] 501-1K 1K-5K 5K-10K 10K-50K 50K-100K 100K-500K 50…" at bounding box center [182, 384] width 219 height 322
click at [86, 444] on icon at bounding box center [82, 453] width 18 height 18
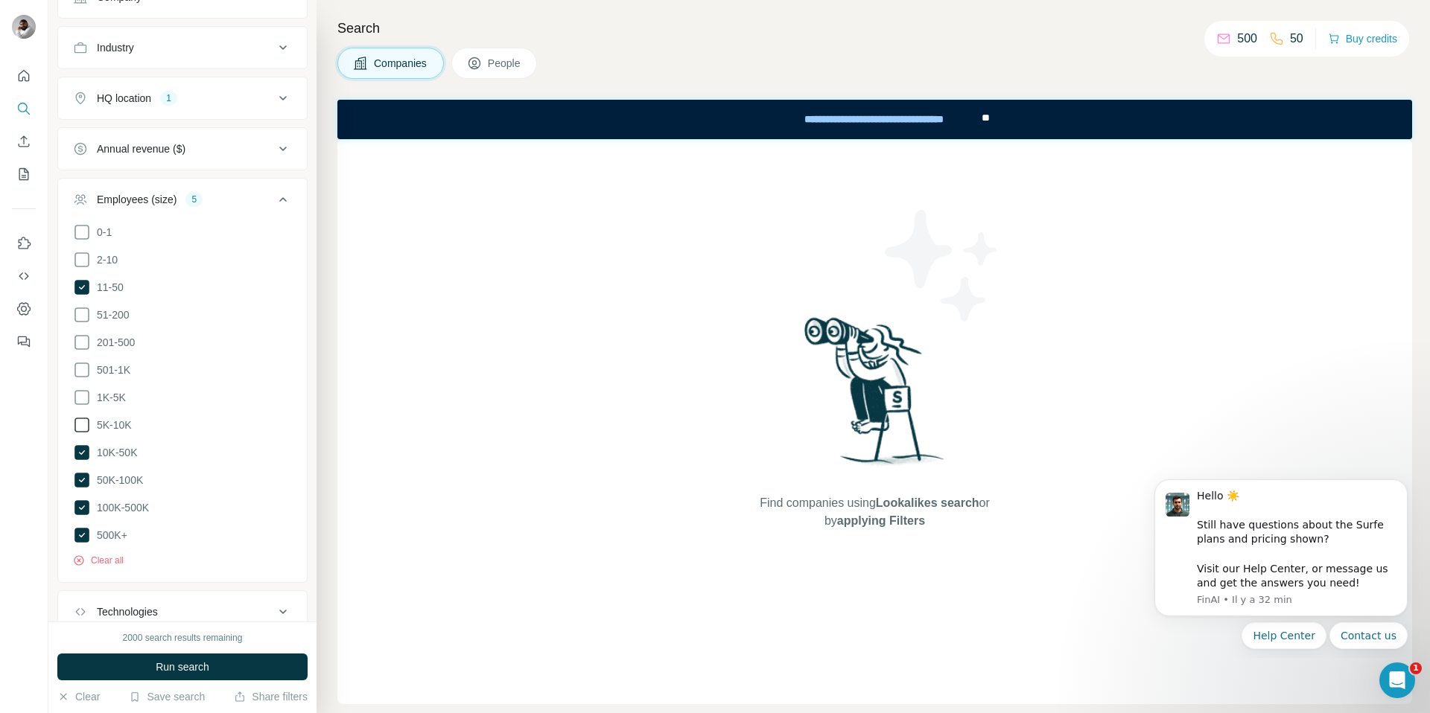
click at [83, 418] on icon at bounding box center [82, 425] width 18 height 18
click at [83, 395] on icon at bounding box center [82, 398] width 18 height 18
click at [83, 370] on icon at bounding box center [82, 370] width 18 height 18
click at [81, 335] on icon at bounding box center [81, 342] width 15 height 15
click at [83, 312] on icon at bounding box center [82, 315] width 18 height 18
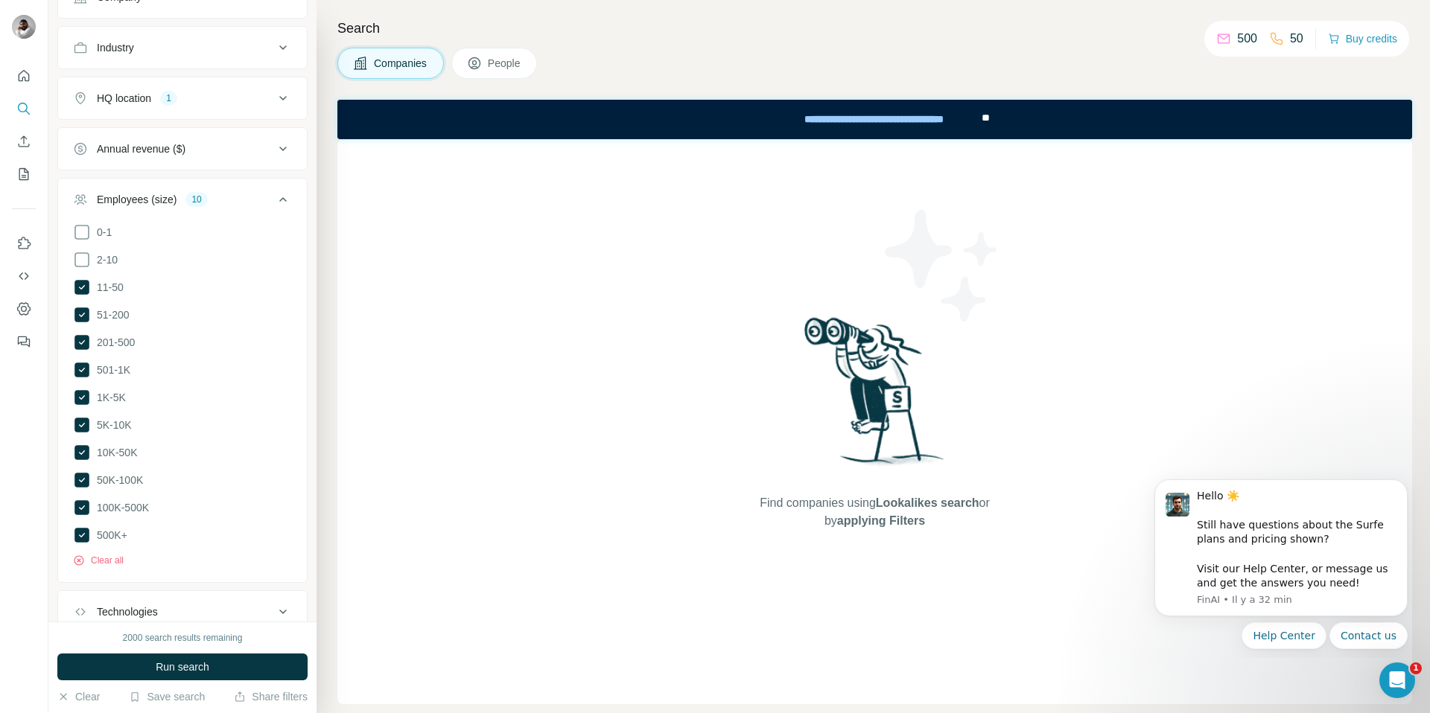
click at [290, 187] on button "Employees (size) 10" at bounding box center [182, 203] width 249 height 42
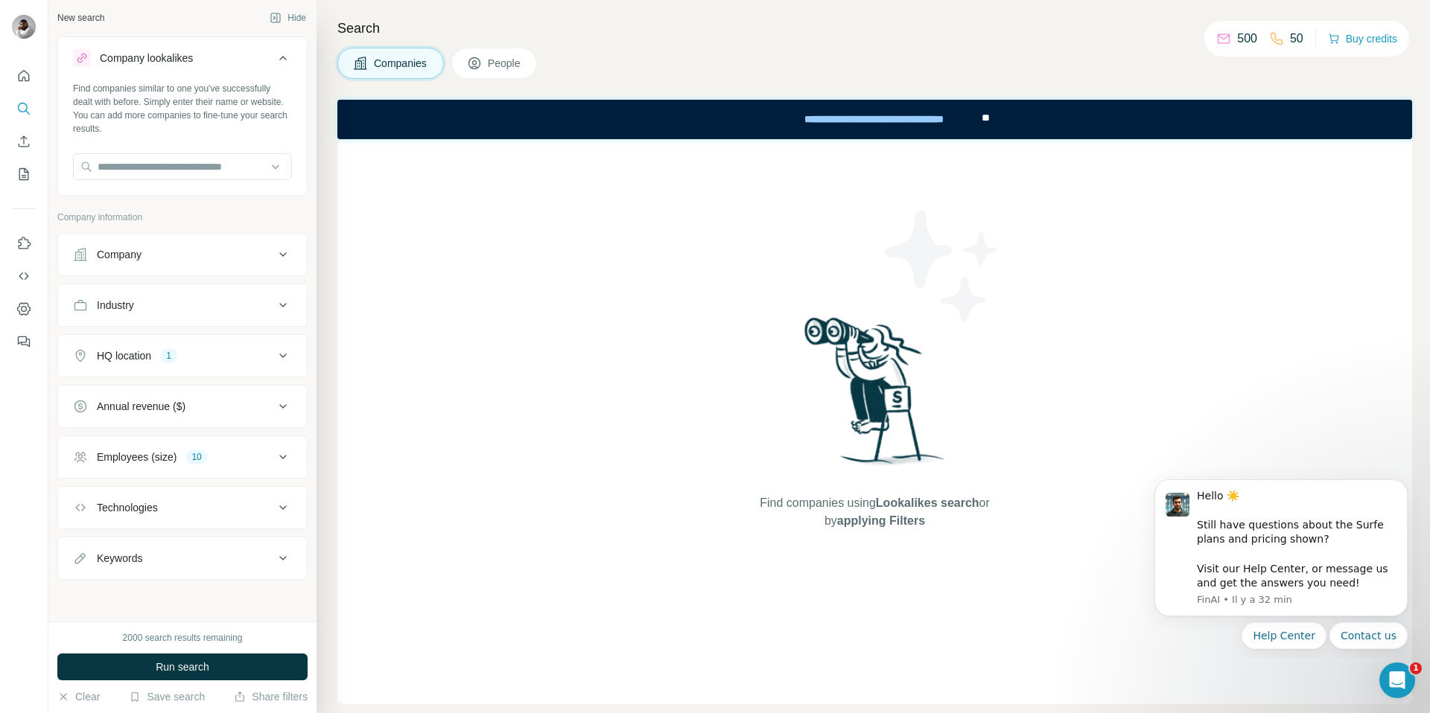
scroll to position [2, 0]
click at [252, 501] on div "Technologies" at bounding box center [173, 507] width 201 height 15
click at [233, 551] on div "Keywords" at bounding box center [173, 558] width 201 height 15
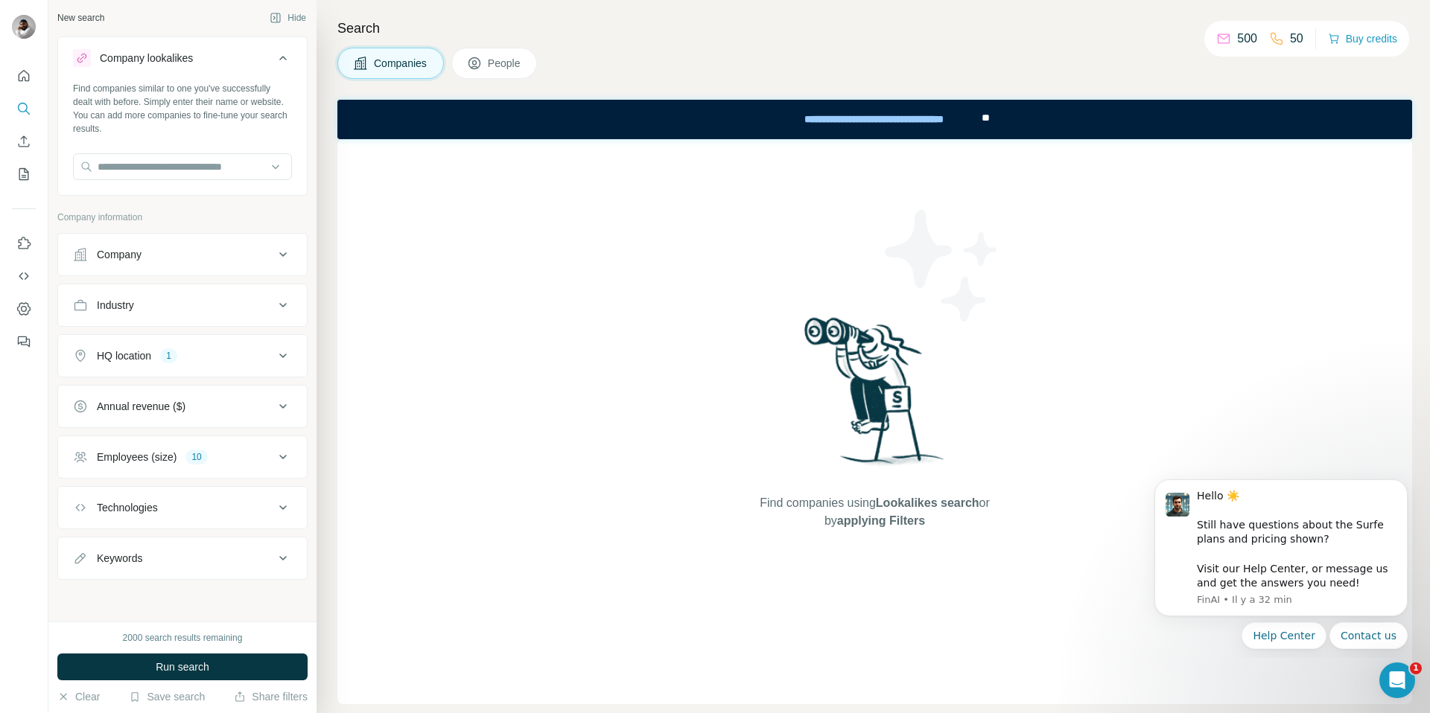
click at [500, 66] on span "People" at bounding box center [505, 63] width 34 height 15
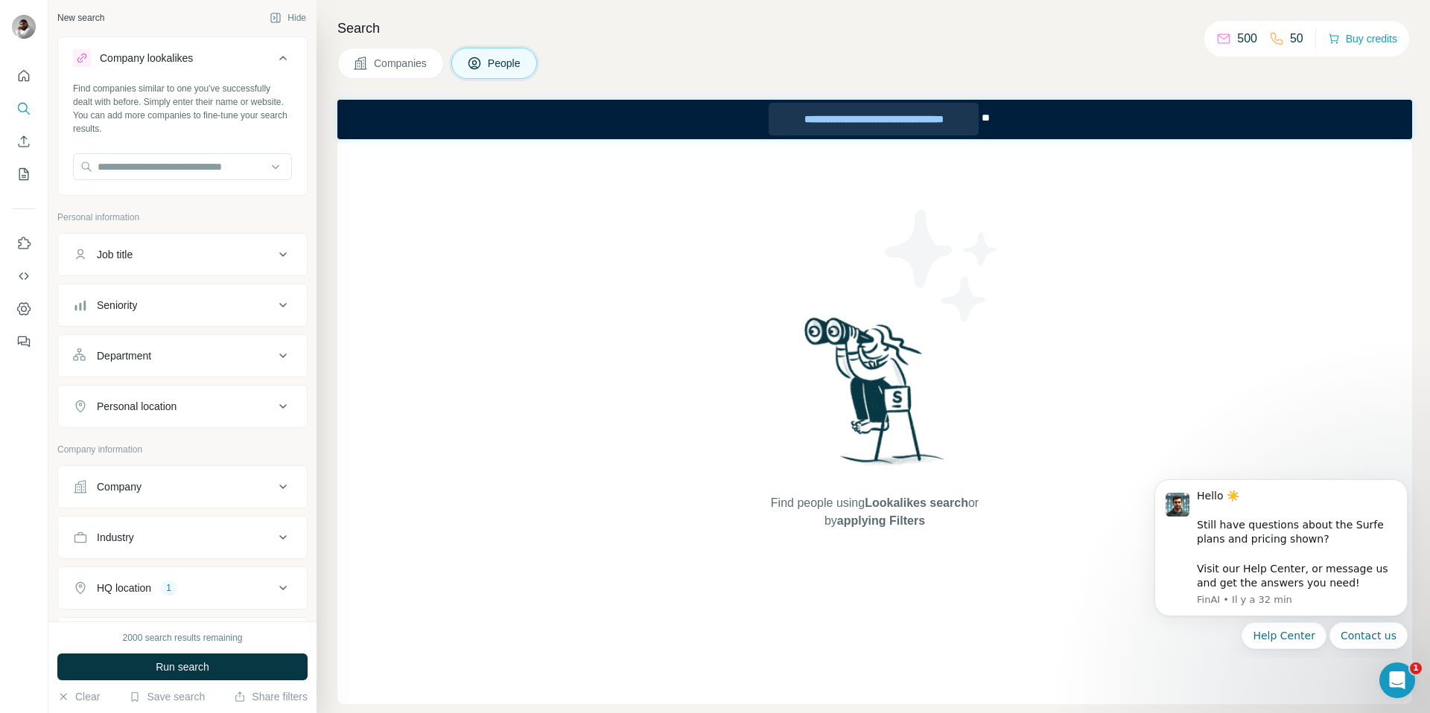
click at [890, 117] on div "**********" at bounding box center [873, 119] width 210 height 33
click at [1405, 692] on div "Ouvrir le Messenger Intercom" at bounding box center [1394, 678] width 49 height 49
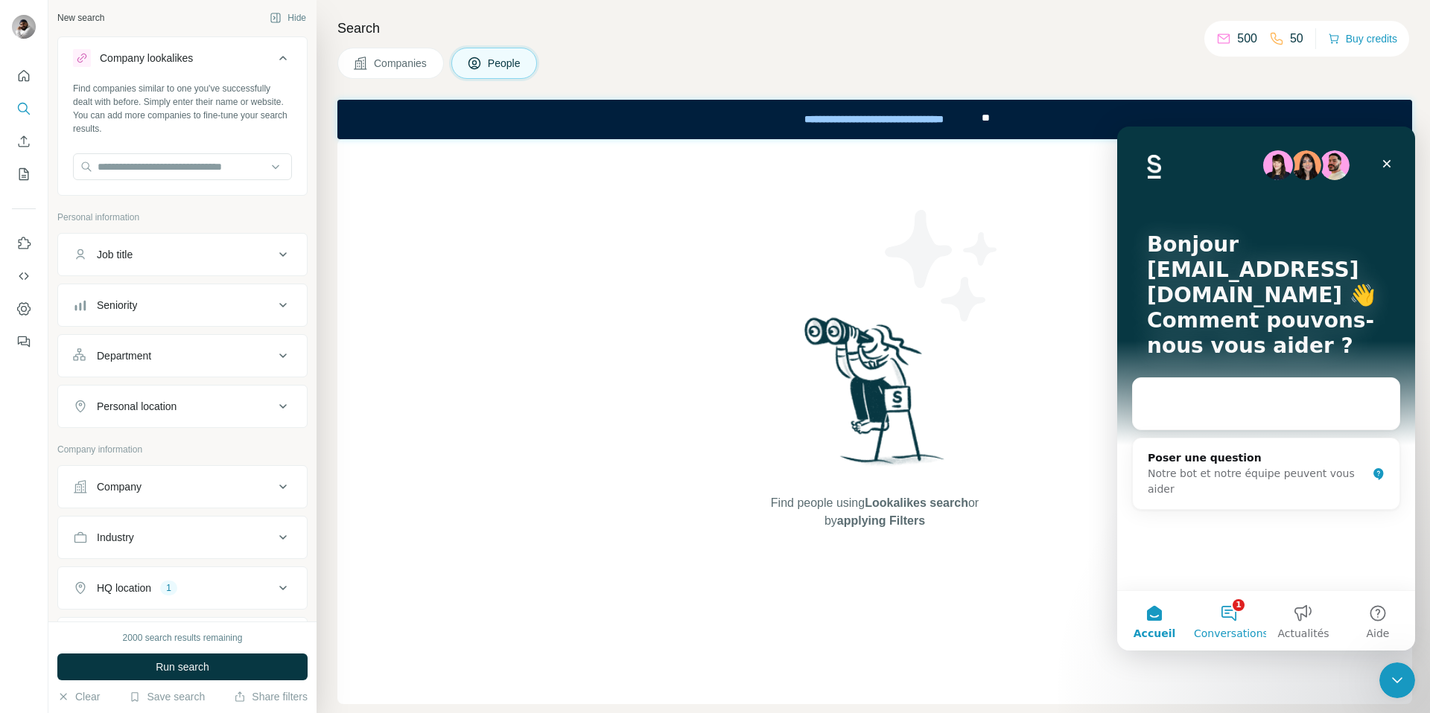
click at [1227, 611] on button "1 Conversations" at bounding box center [1228, 621] width 74 height 60
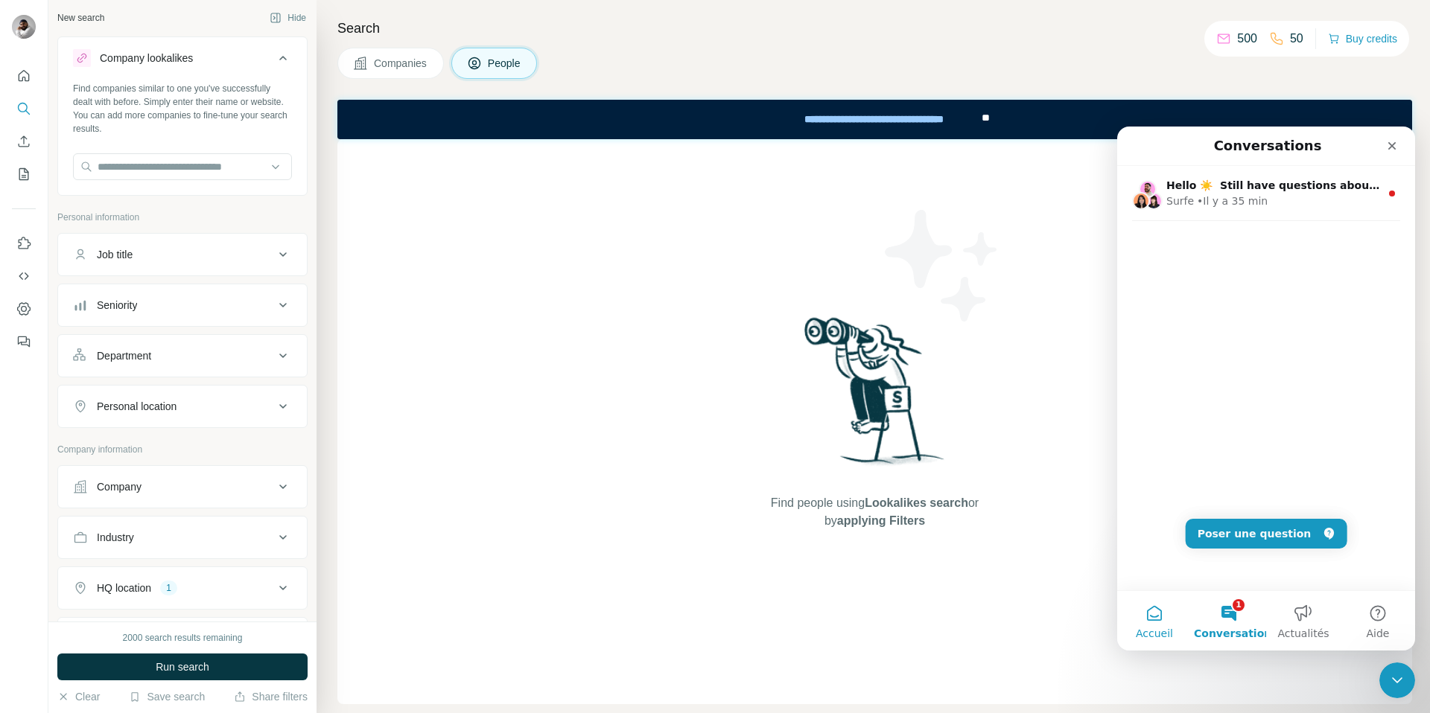
click at [1160, 611] on button "Accueil" at bounding box center [1154, 621] width 74 height 60
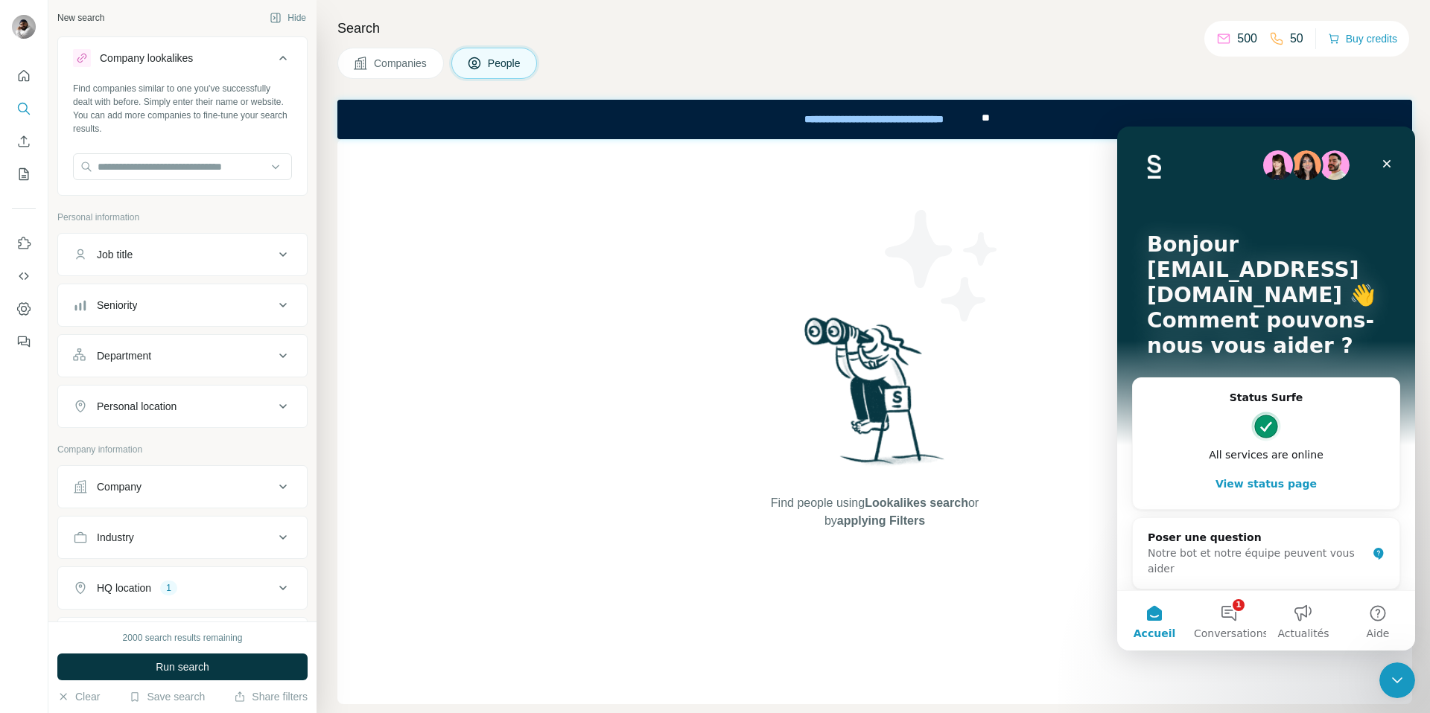
click at [1246, 585] on div "Bonjour [EMAIL_ADDRESS][DOMAIN_NAME] 👋 Comment pouvons-nous vous aider ? Status…" at bounding box center [1266, 362] width 298 height 471
click at [1228, 610] on button "1 Conversations" at bounding box center [1228, 621] width 74 height 60
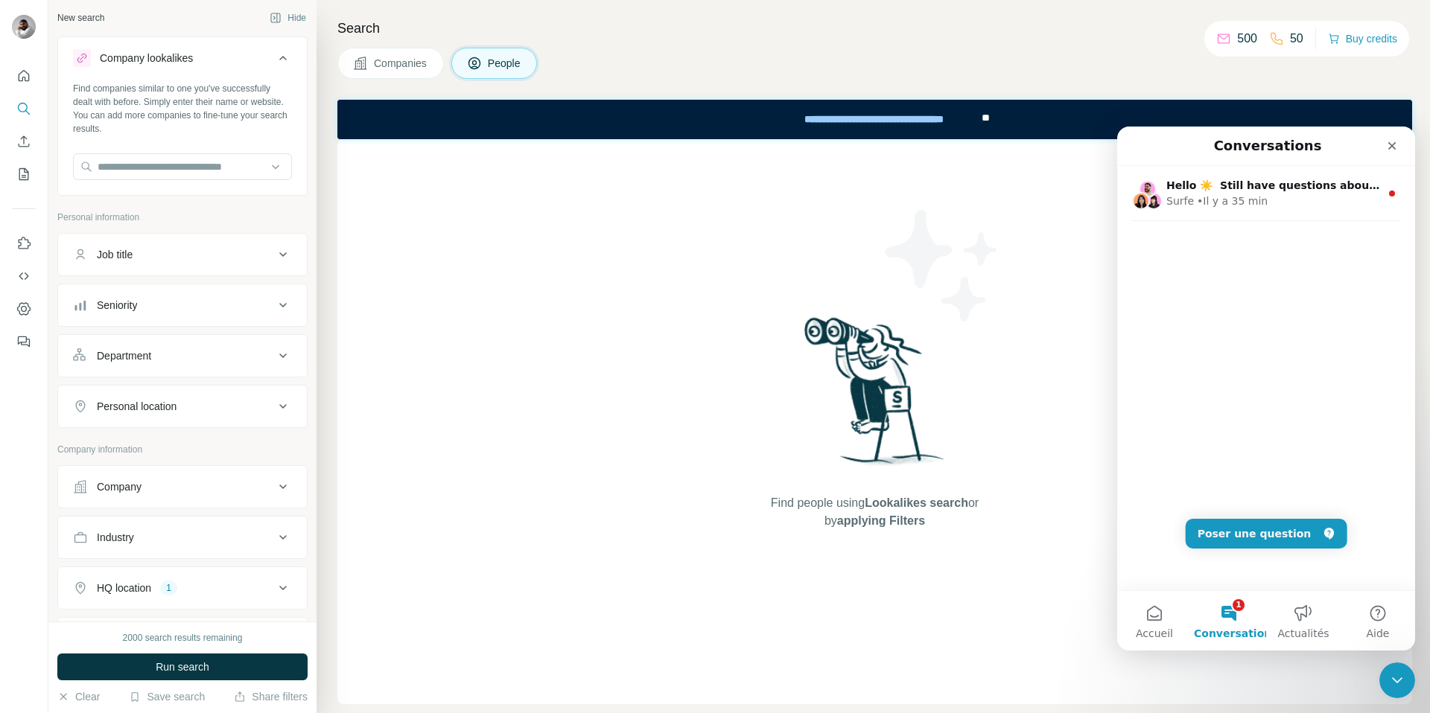
click at [1254, 550] on div "Hello ☀️ ​ Still have questions about the Surfe plans and pricing shown? ​ Visi…" at bounding box center [1266, 378] width 298 height 424
click at [1275, 521] on button "Poser une question" at bounding box center [1266, 534] width 162 height 30
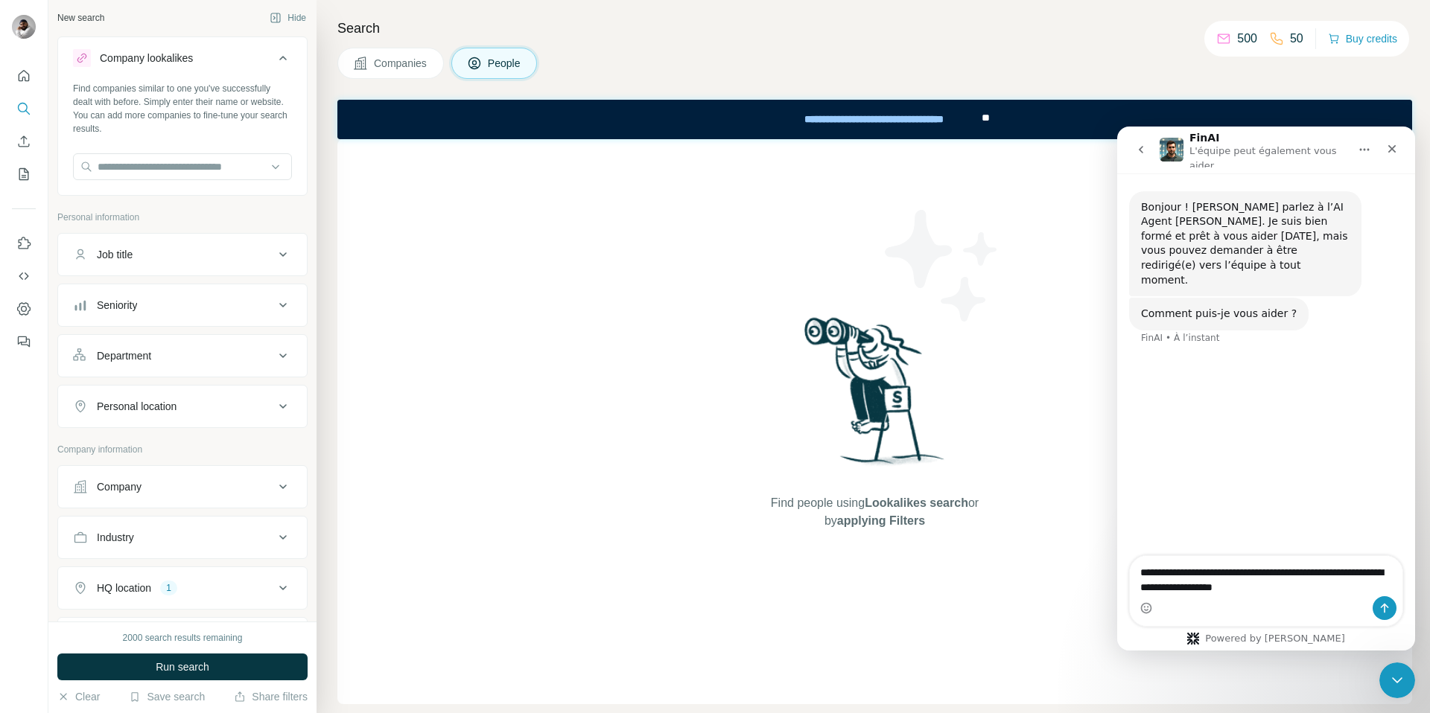
type textarea "**********"
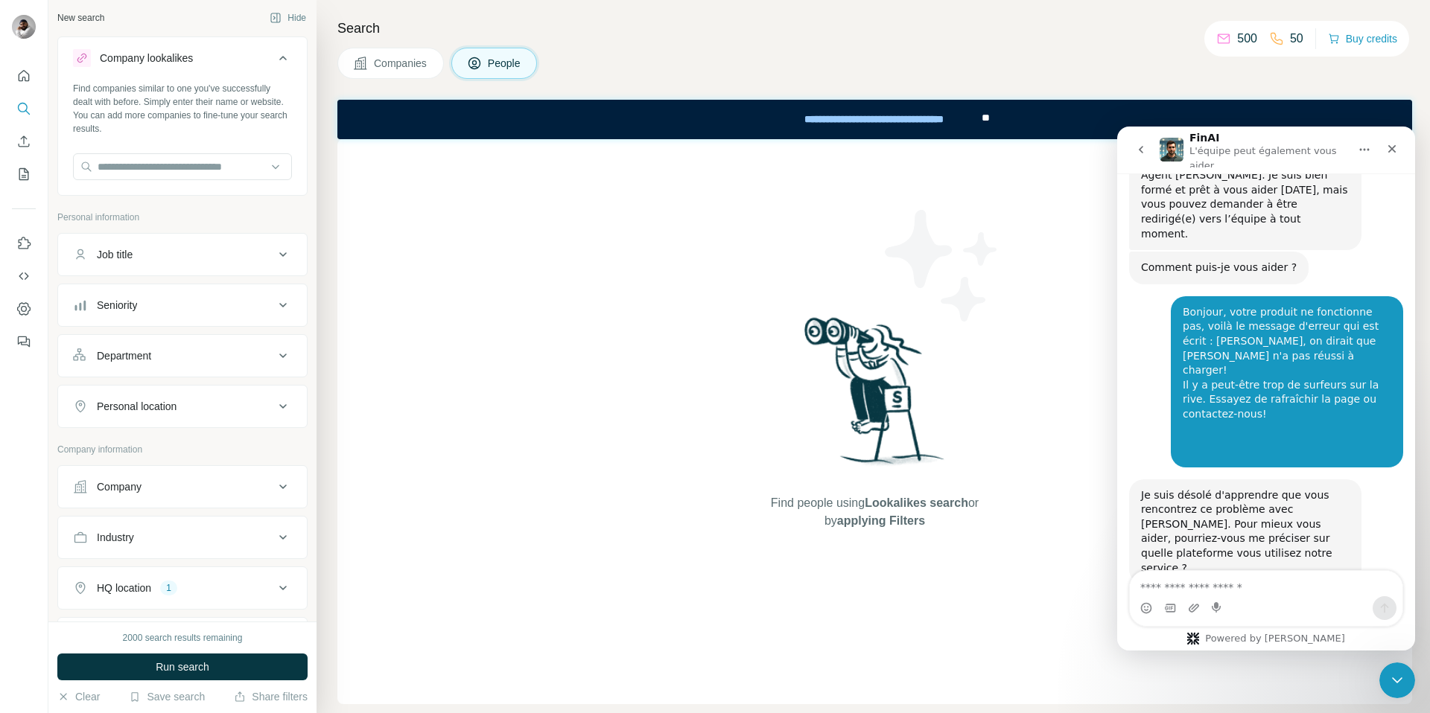
scroll to position [47, 0]
type textarea "********"
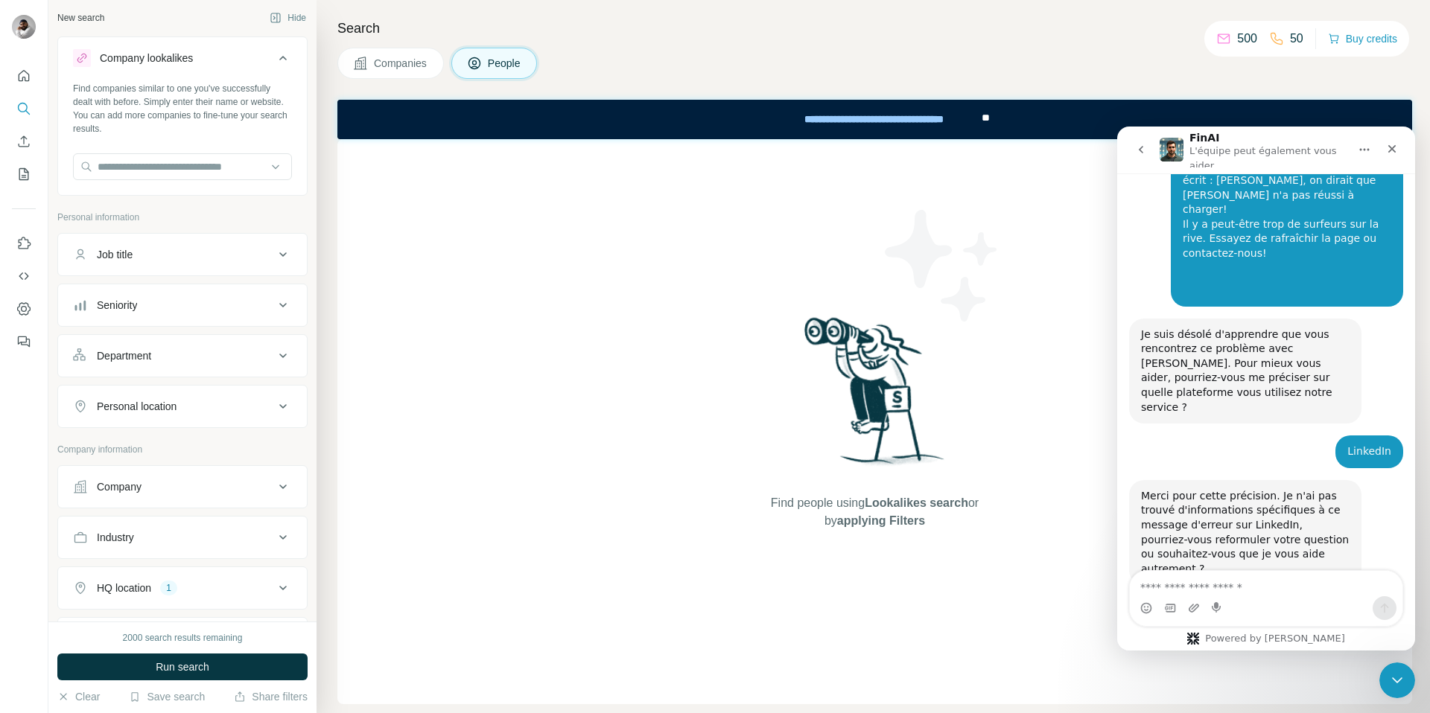
scroll to position [209, 0]
click at [1179, 579] on textarea "Envoyer un message..." at bounding box center [1265, 583] width 273 height 25
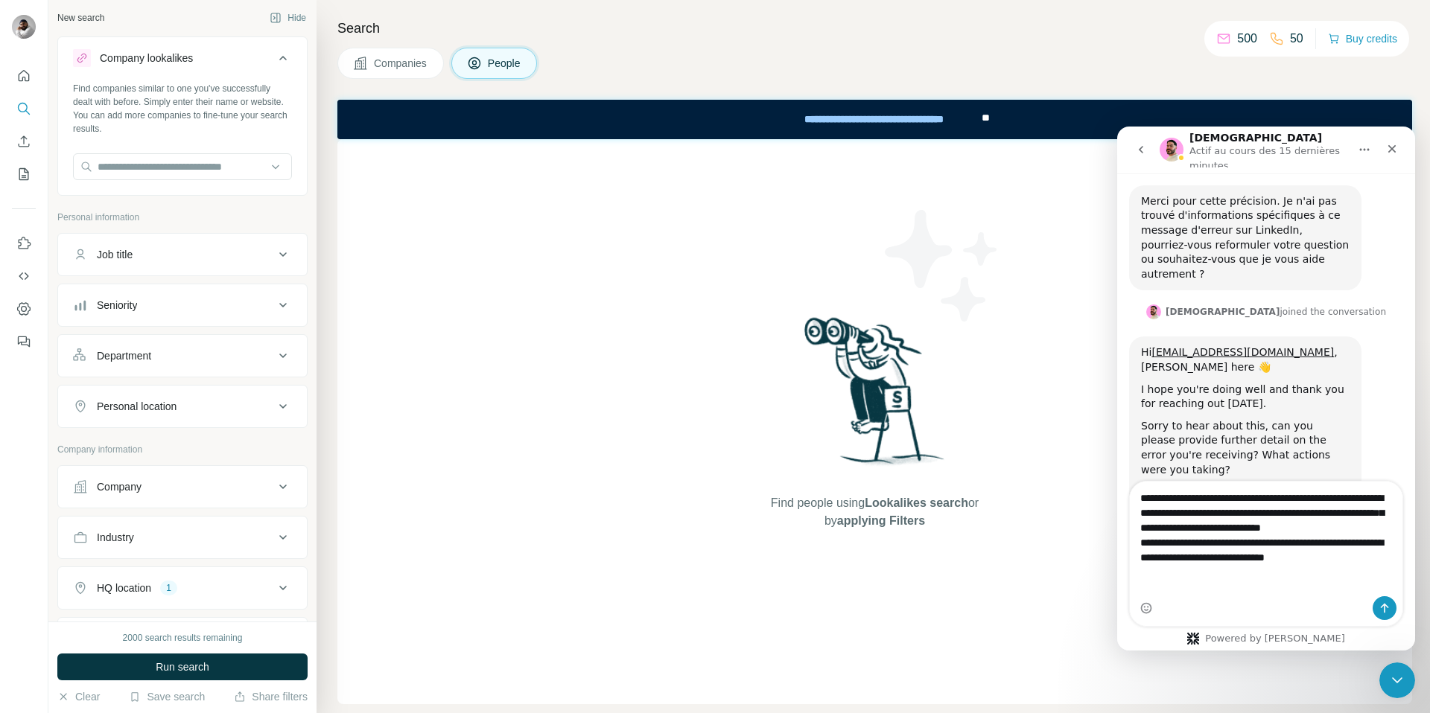
scroll to position [504, 0]
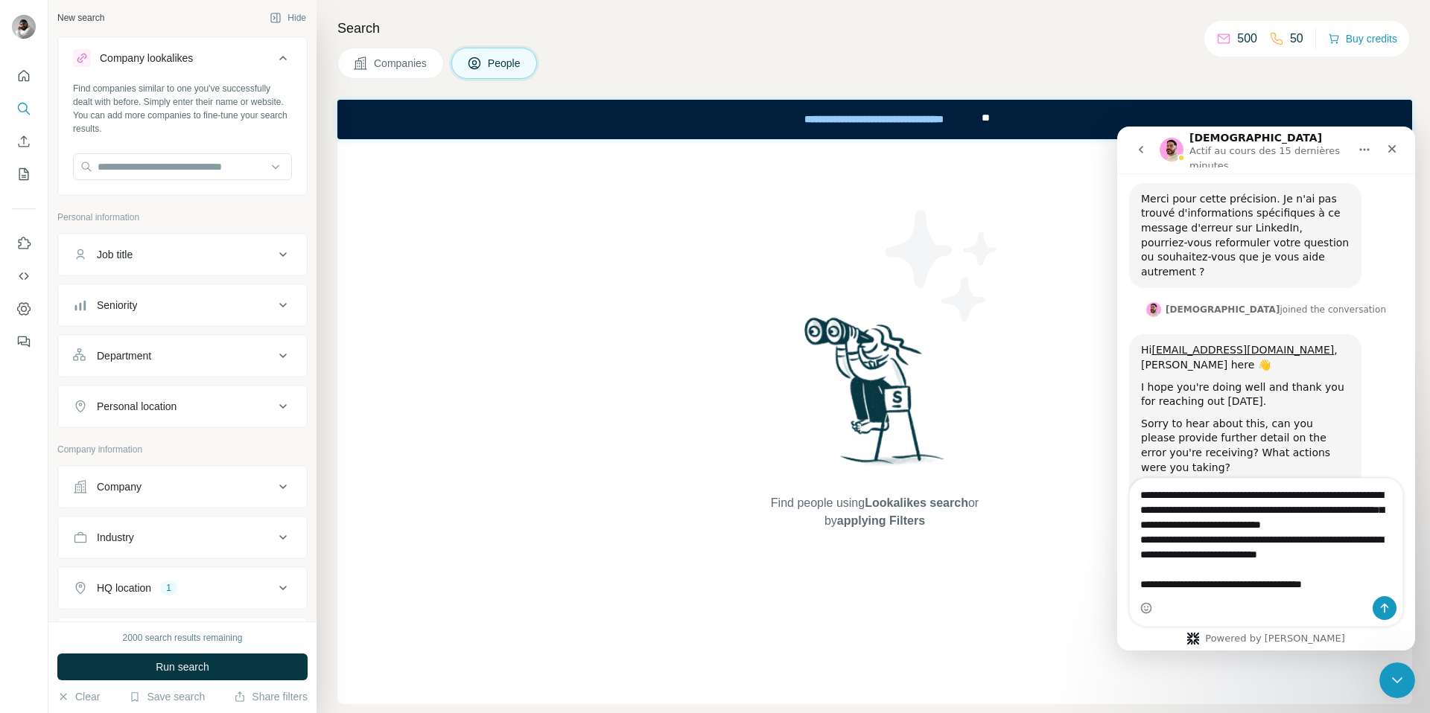
type textarea "**********"
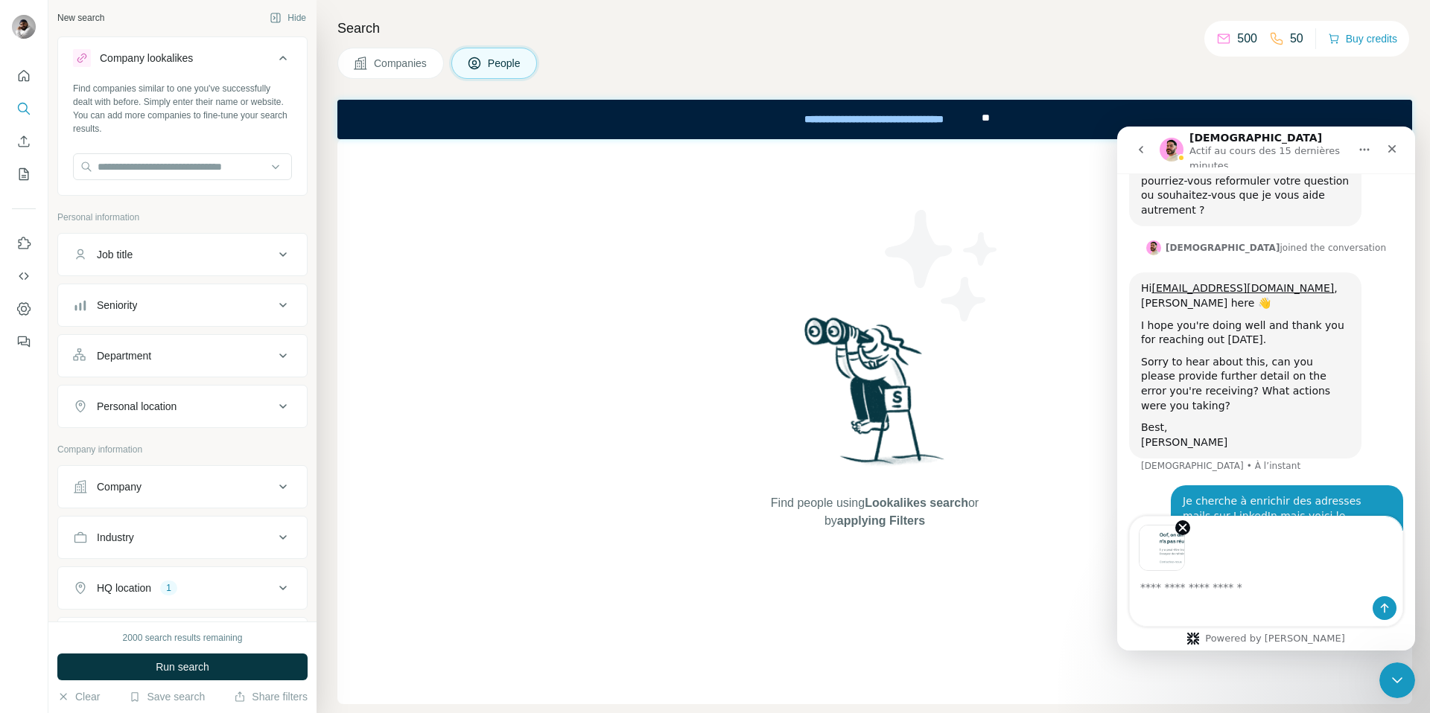
scroll to position [620, 0]
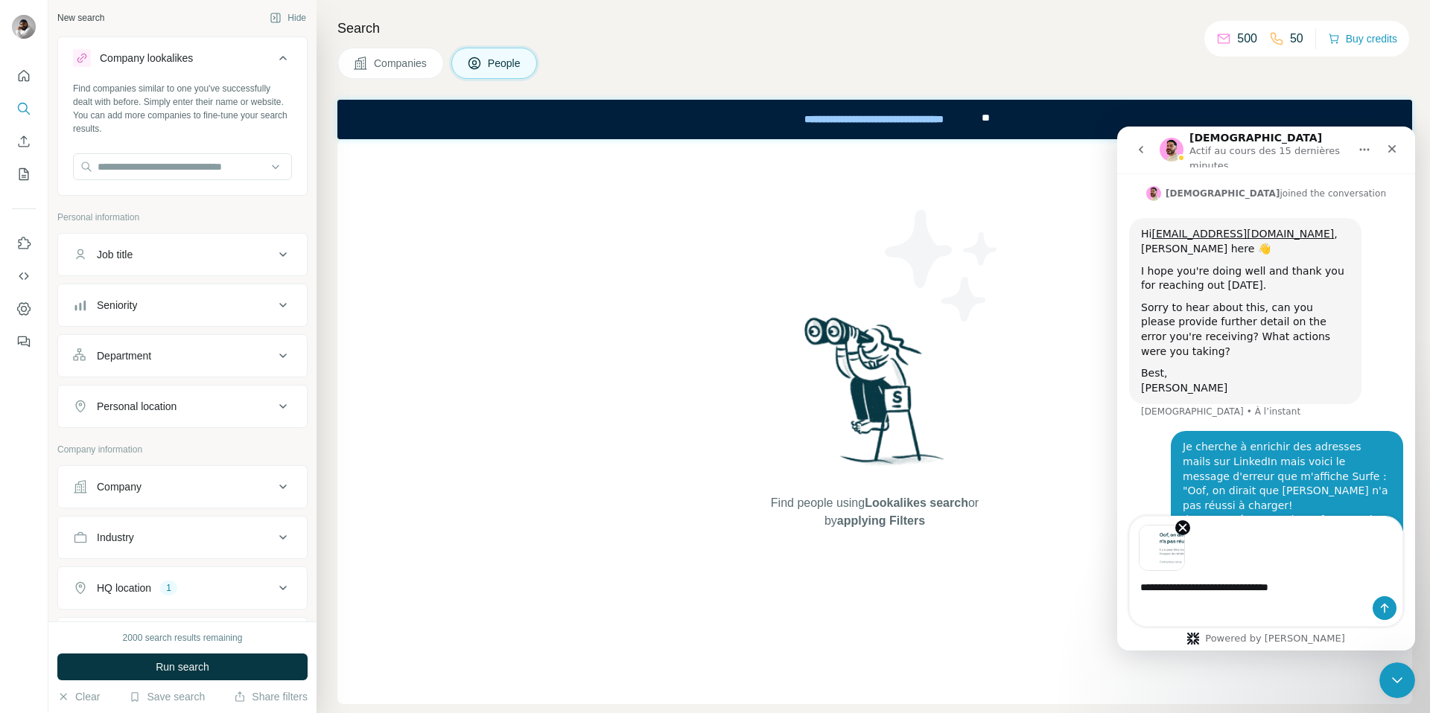
type textarea "**********"
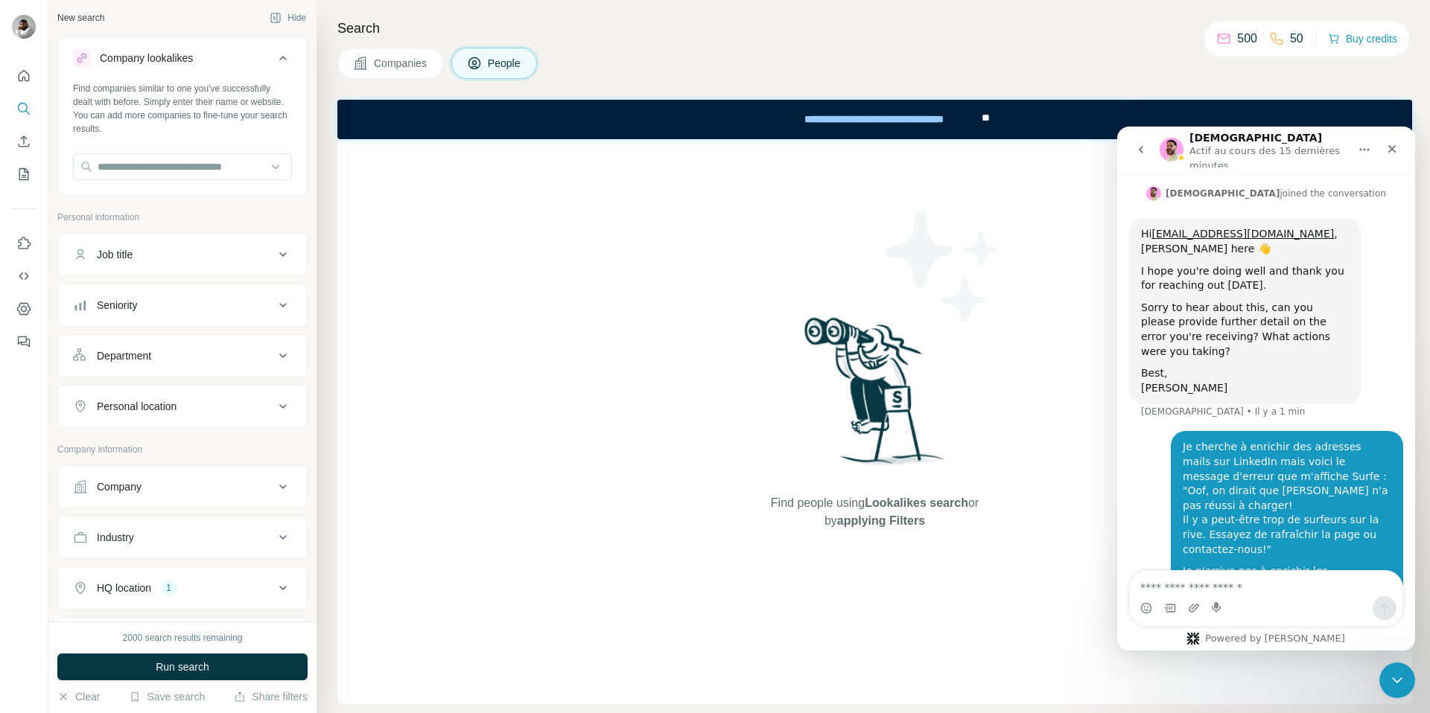
scroll to position [667, 0]
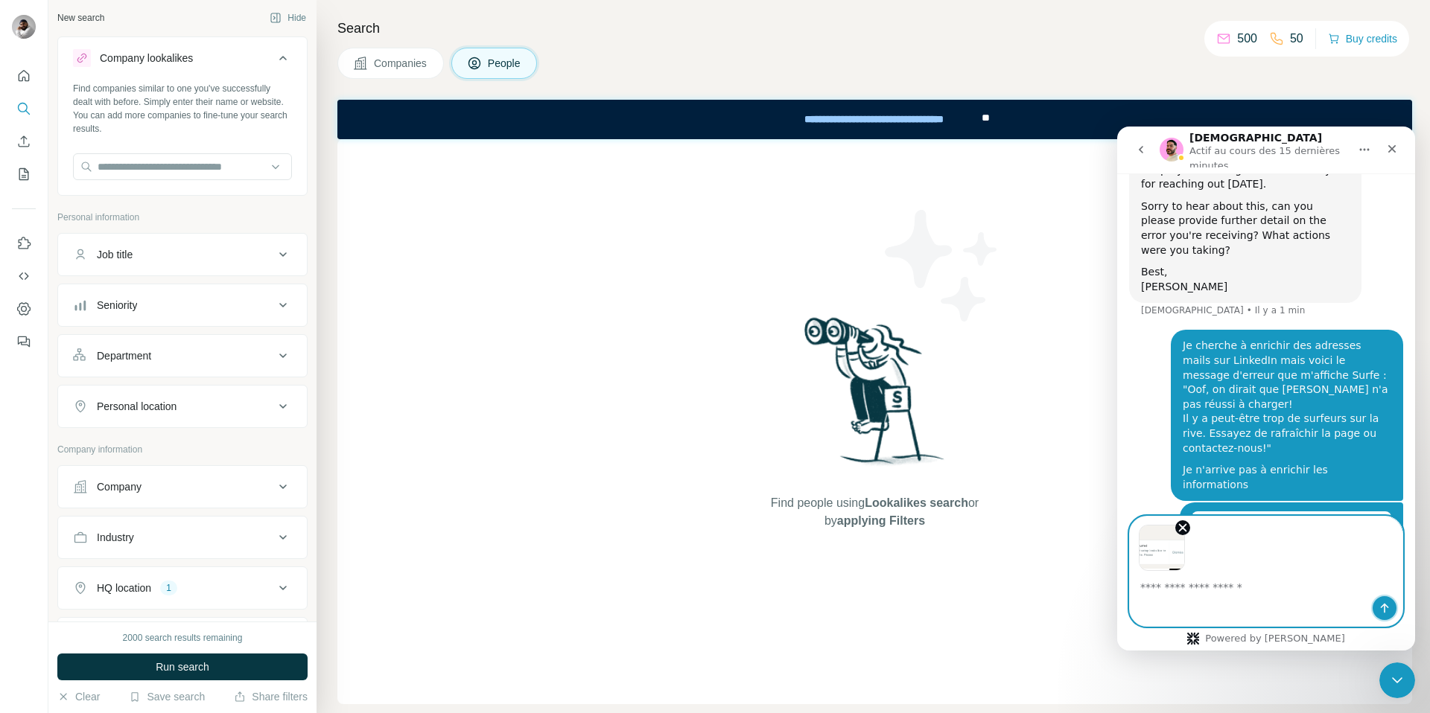
click at [1379, 604] on icon "Envoyer un message…" at bounding box center [1384, 608] width 12 height 12
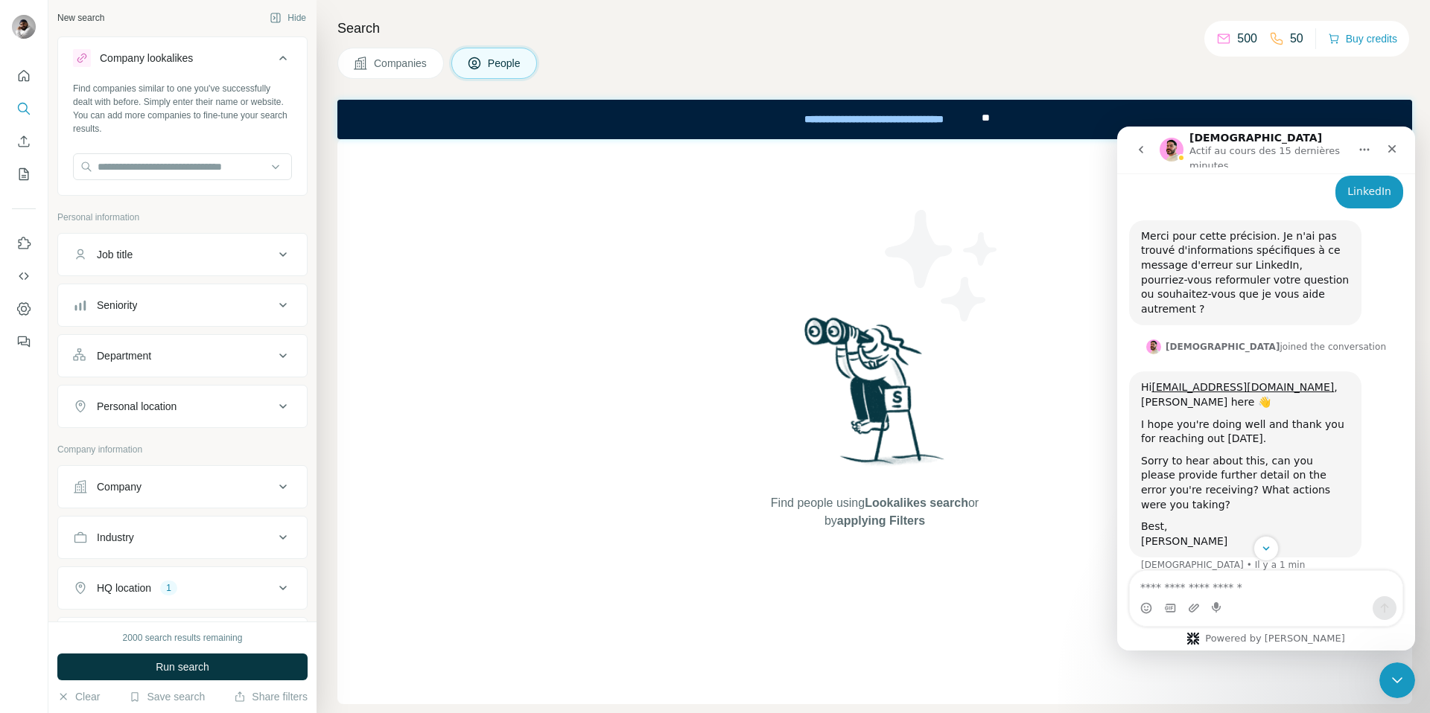
scroll to position [771, 0]
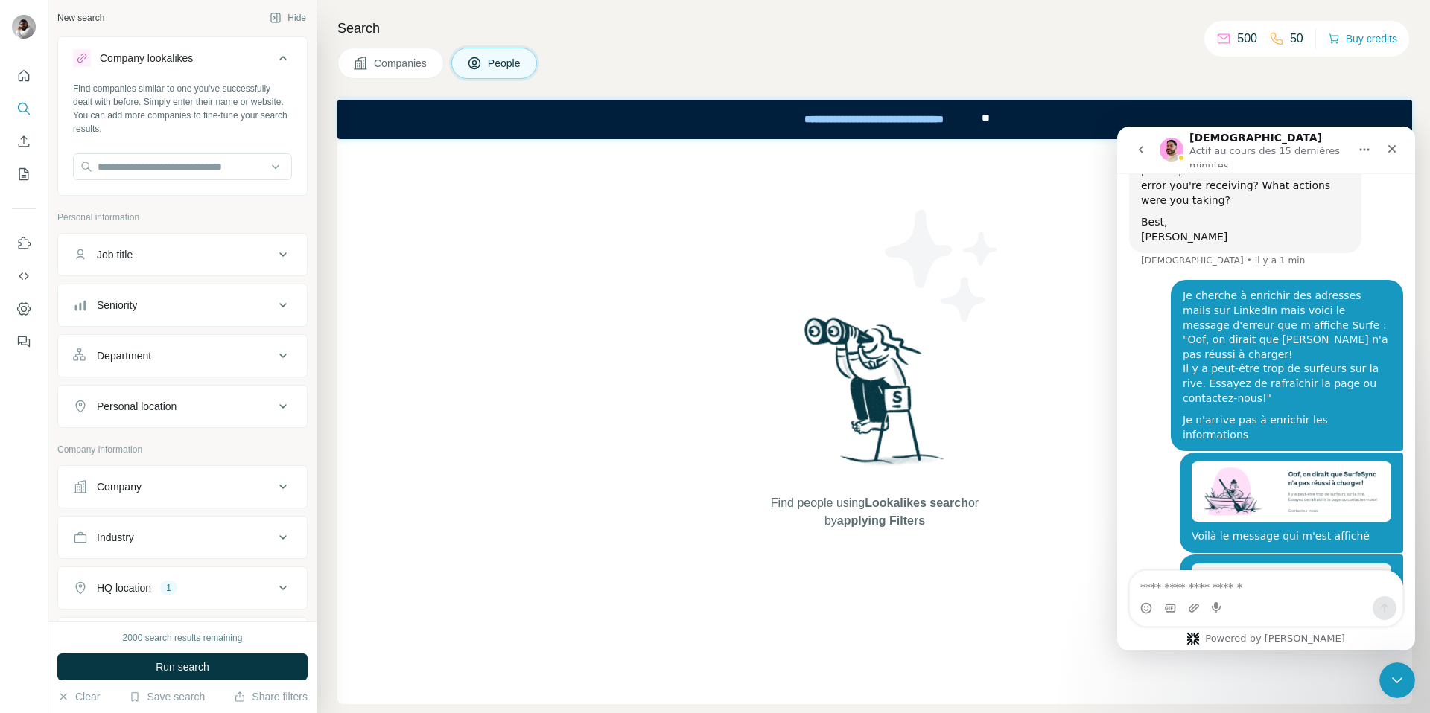
click at [1174, 153] on img "Intercom Messenger" at bounding box center [1171, 150] width 24 height 24
click at [1193, 139] on h1 "[DEMOGRAPHIC_DATA]" at bounding box center [1255, 138] width 133 height 11
click at [28, 69] on icon "Quick start" at bounding box center [23, 75] width 15 height 15
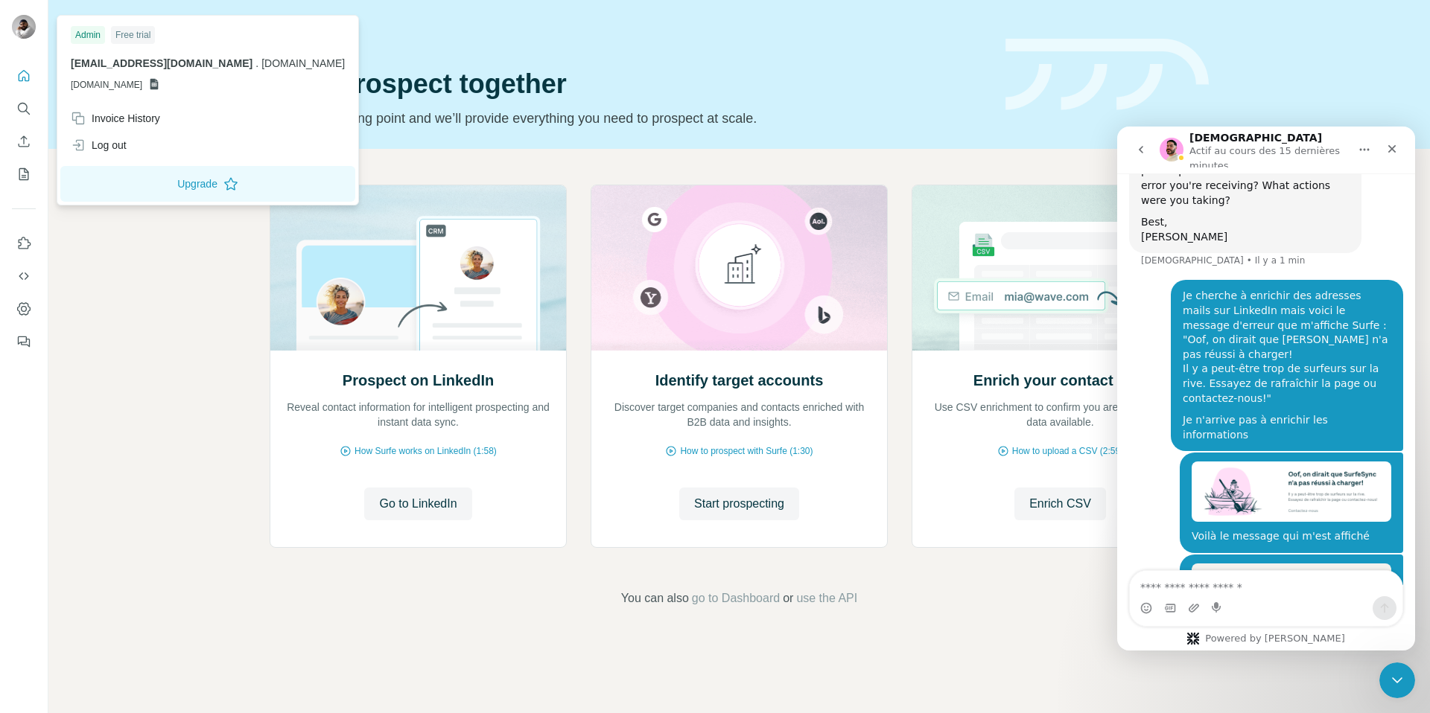
click at [18, 31] on img at bounding box center [24, 27] width 24 height 24
click at [104, 124] on div "Invoice History" at bounding box center [115, 118] width 89 height 15
click at [252, 671] on span "Close" at bounding box center [245, 667] width 27 height 15
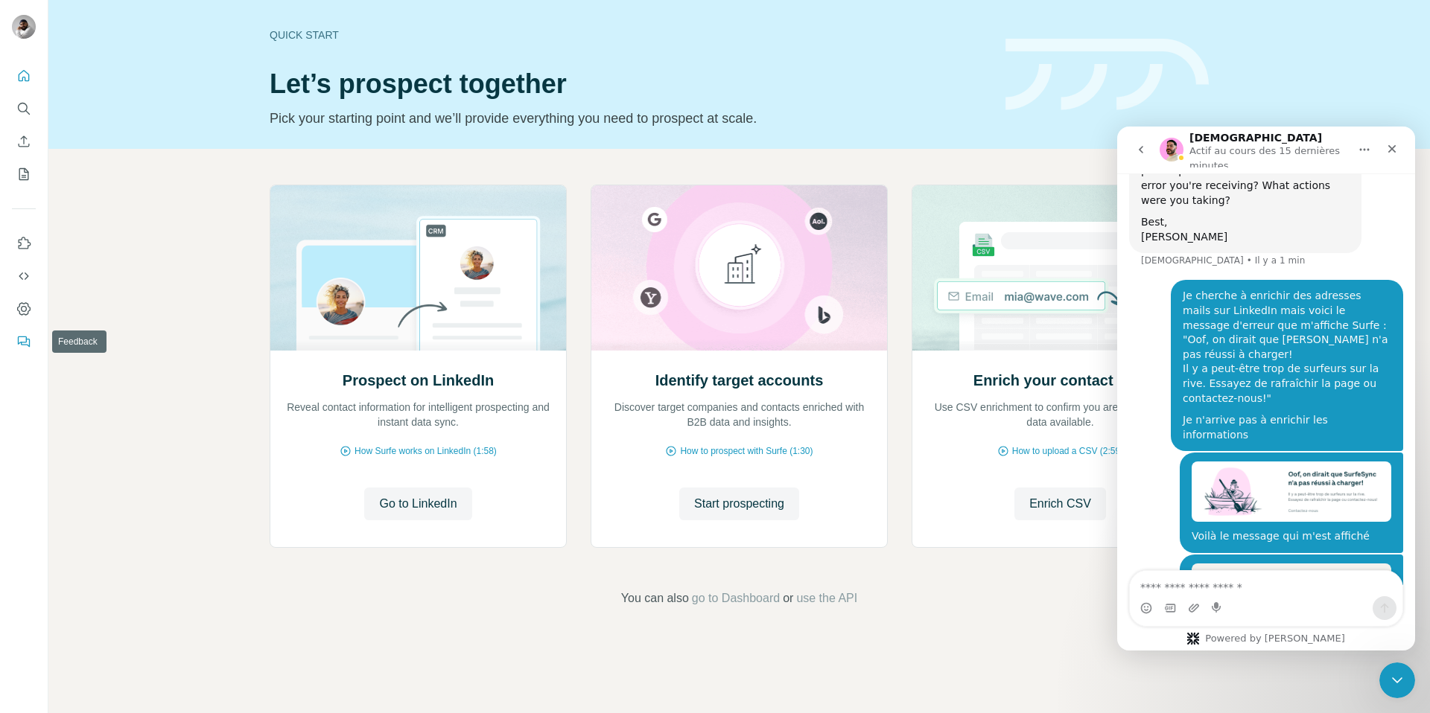
click at [28, 340] on icon "Feedback" at bounding box center [23, 341] width 15 height 15
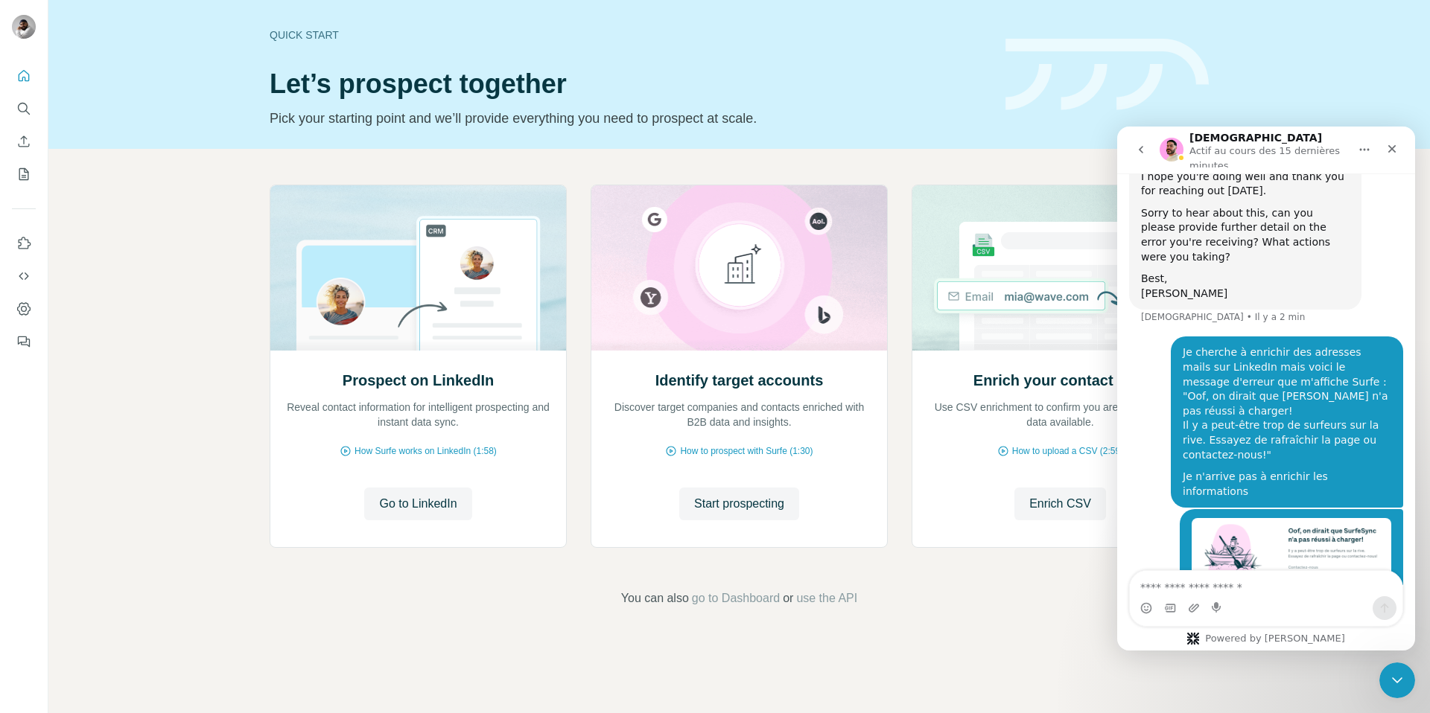
scroll to position [771, 0]
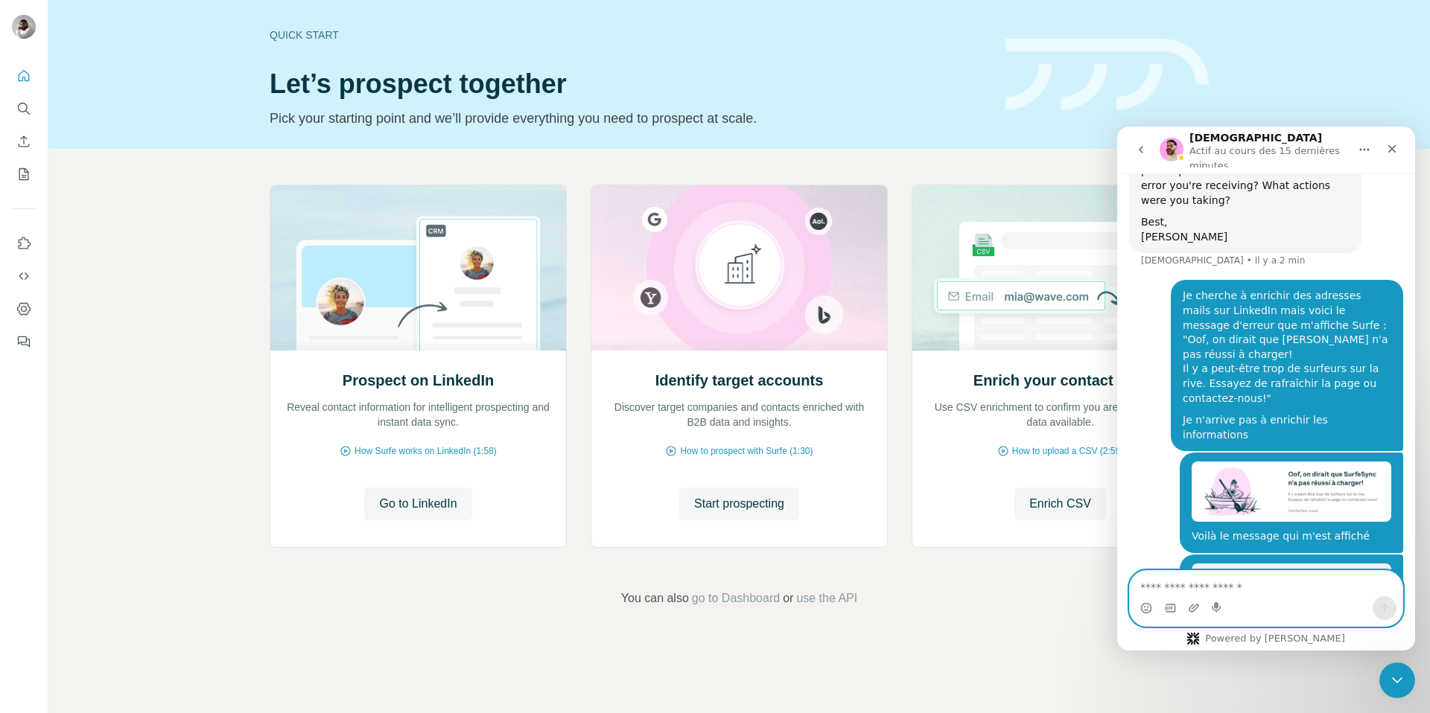
click at [1173, 582] on textarea "Envoyer un message..." at bounding box center [1265, 583] width 273 height 25
type textarea "**********"
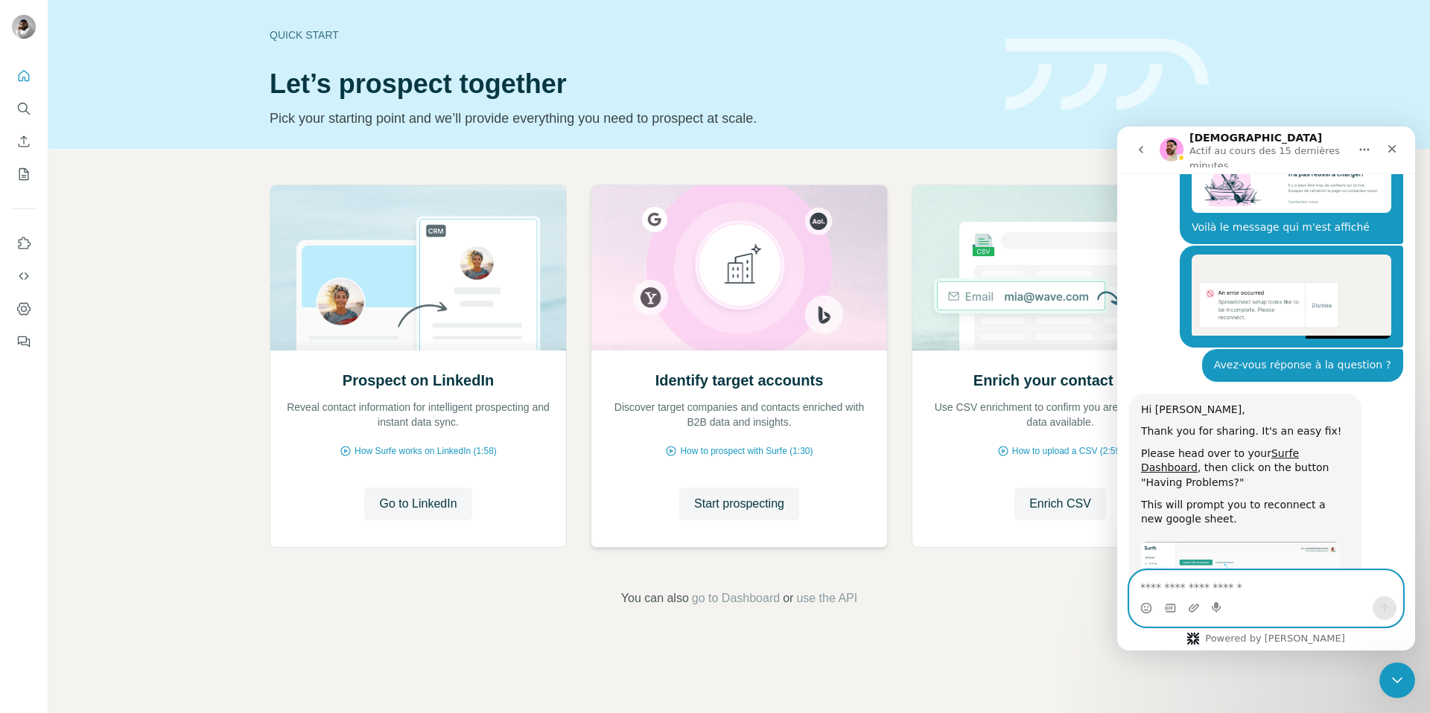
scroll to position [1066, 0]
click at [27, 312] on icon "Dashboard" at bounding box center [23, 309] width 15 height 15
click at [1210, 541] on img "Christian dit…" at bounding box center [1241, 565] width 200 height 48
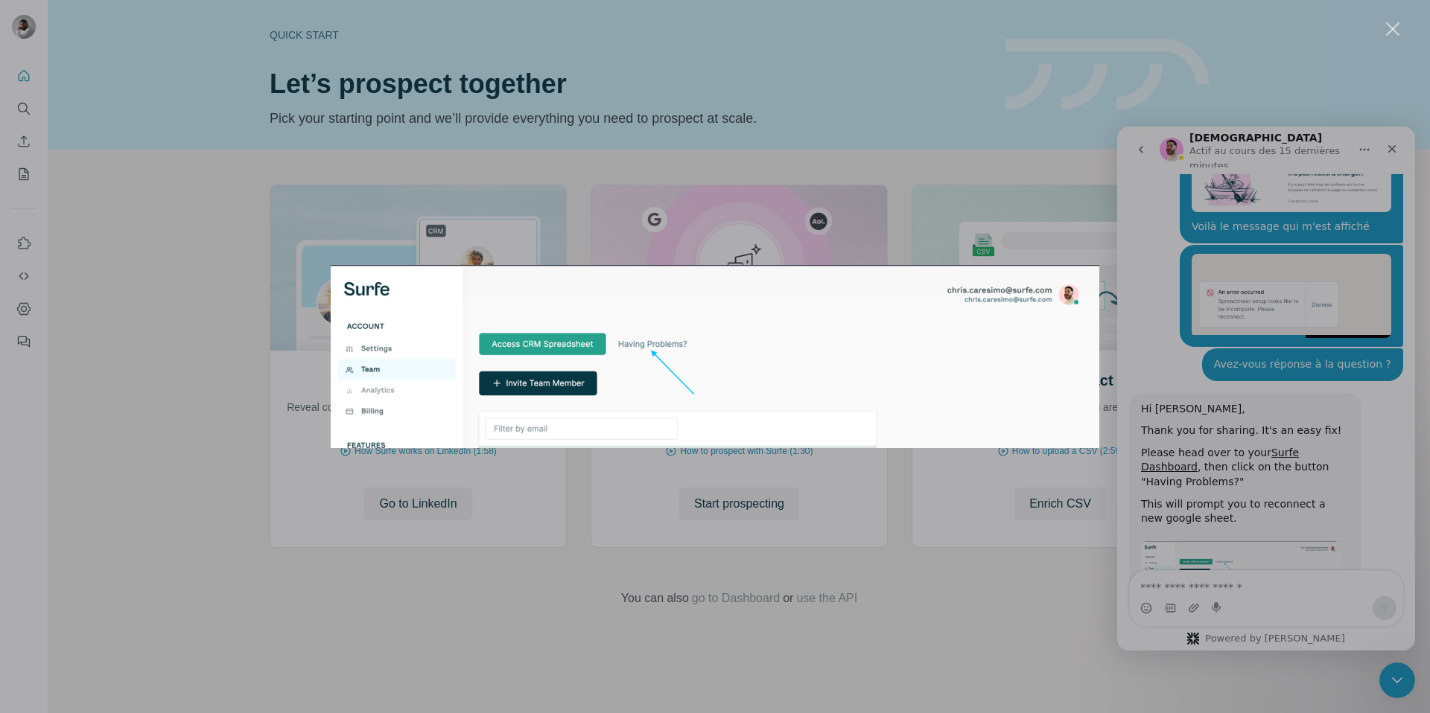
scroll to position [0, 0]
click at [760, 150] on div "Intercom Messenger" at bounding box center [715, 356] width 1430 height 713
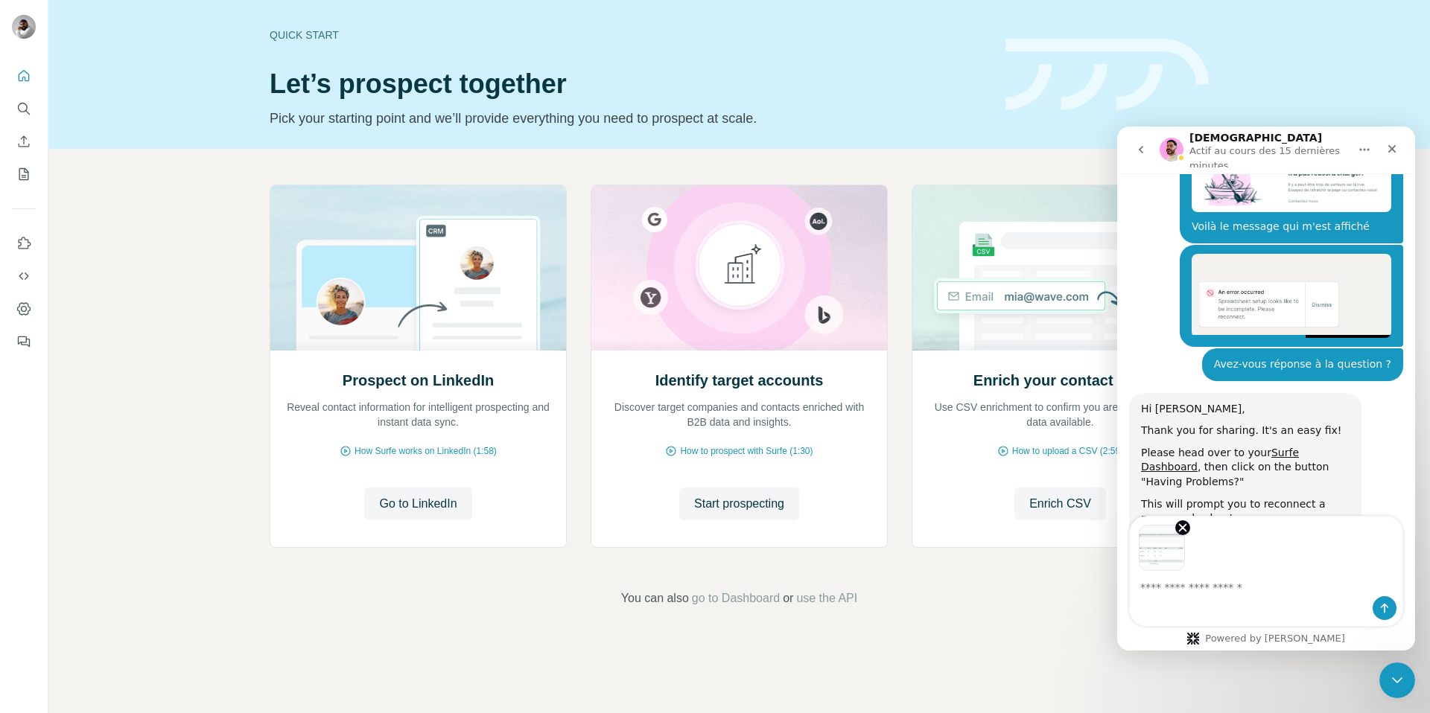
scroll to position [1121, 0]
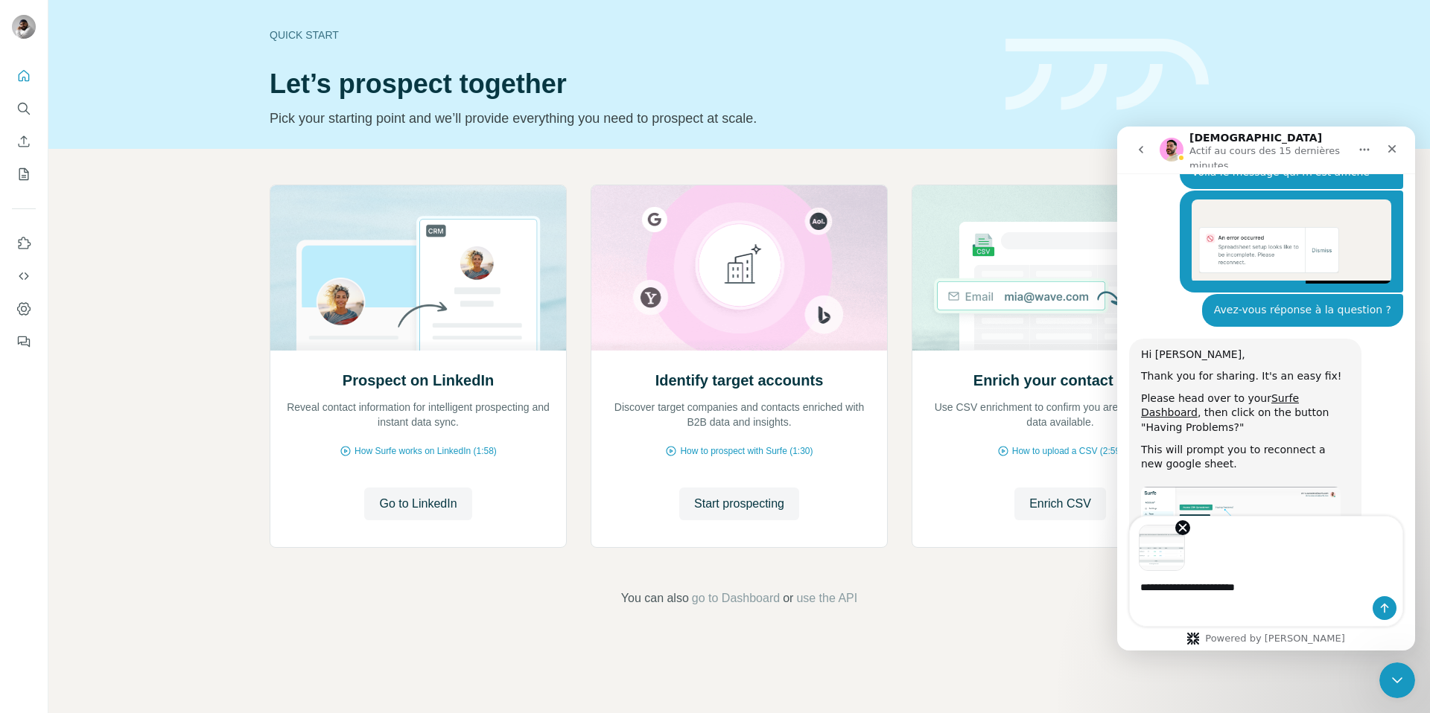
type textarea "**********"
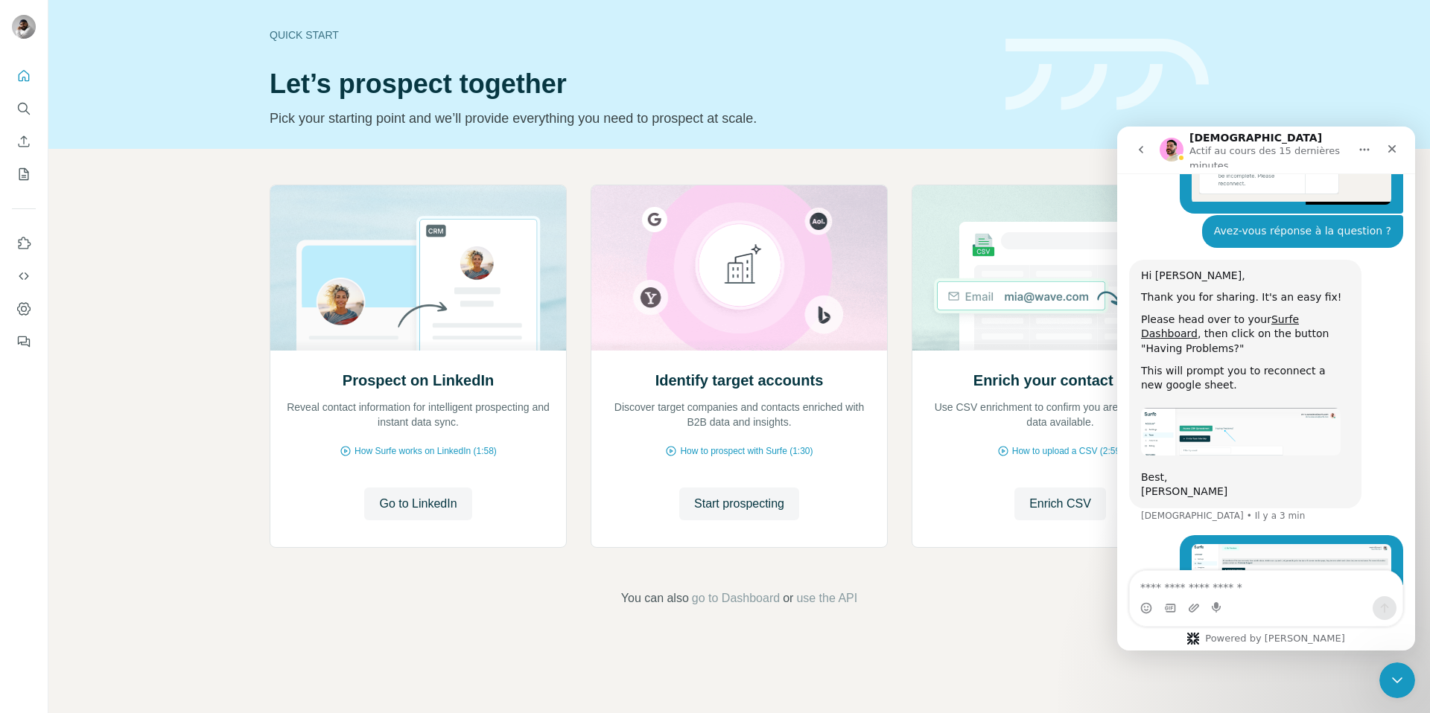
click at [1266, 544] on img "nassim@cinqo.fr dit…" at bounding box center [1291, 584] width 200 height 81
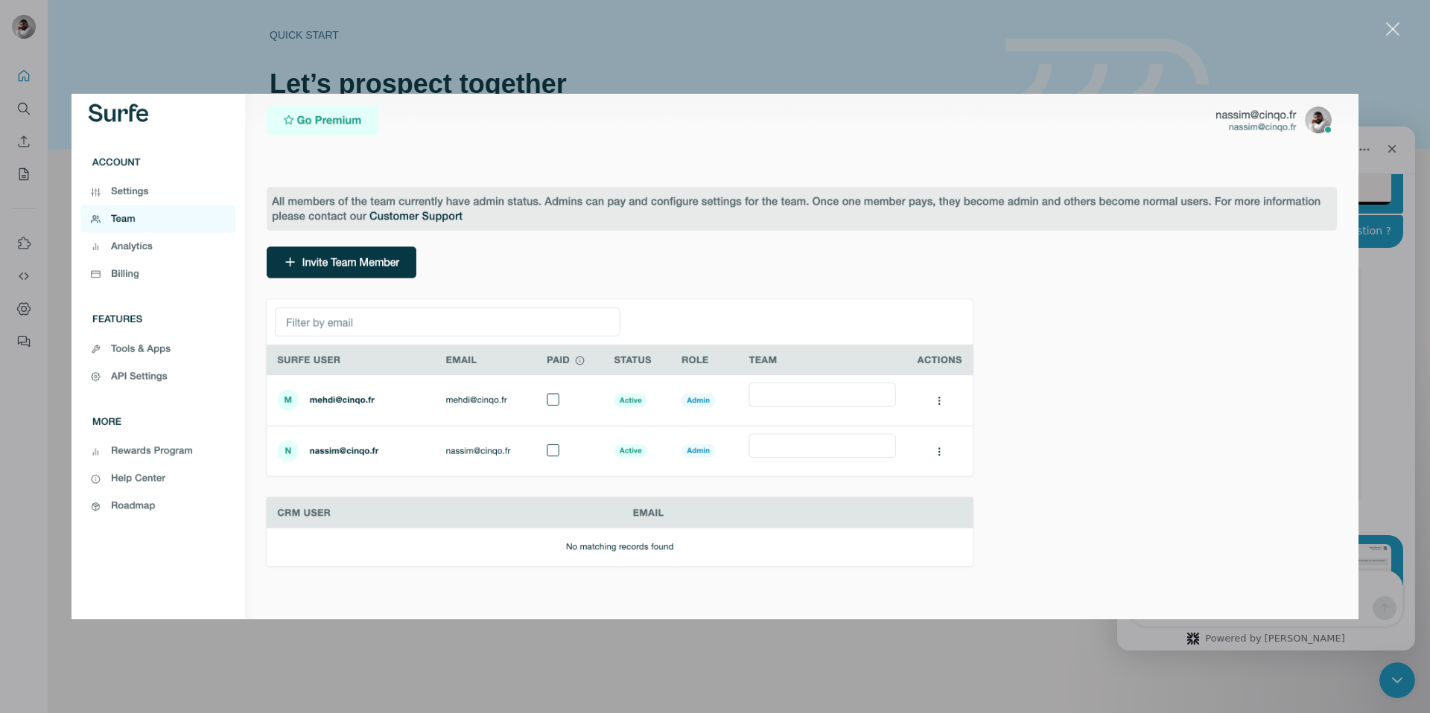
click at [1396, 31] on div "Fermer" at bounding box center [1393, 29] width 14 height 14
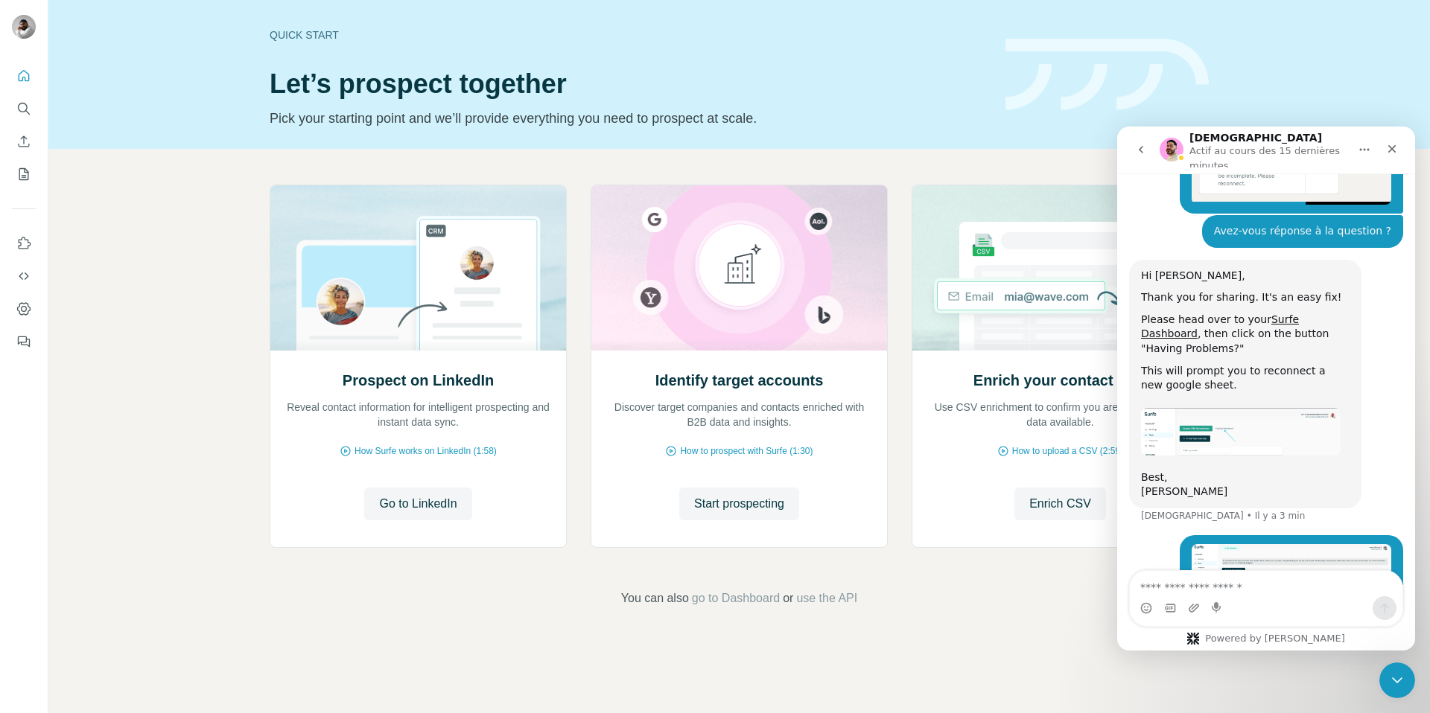
click at [1214, 408] on img "Christian dit…" at bounding box center [1241, 432] width 200 height 48
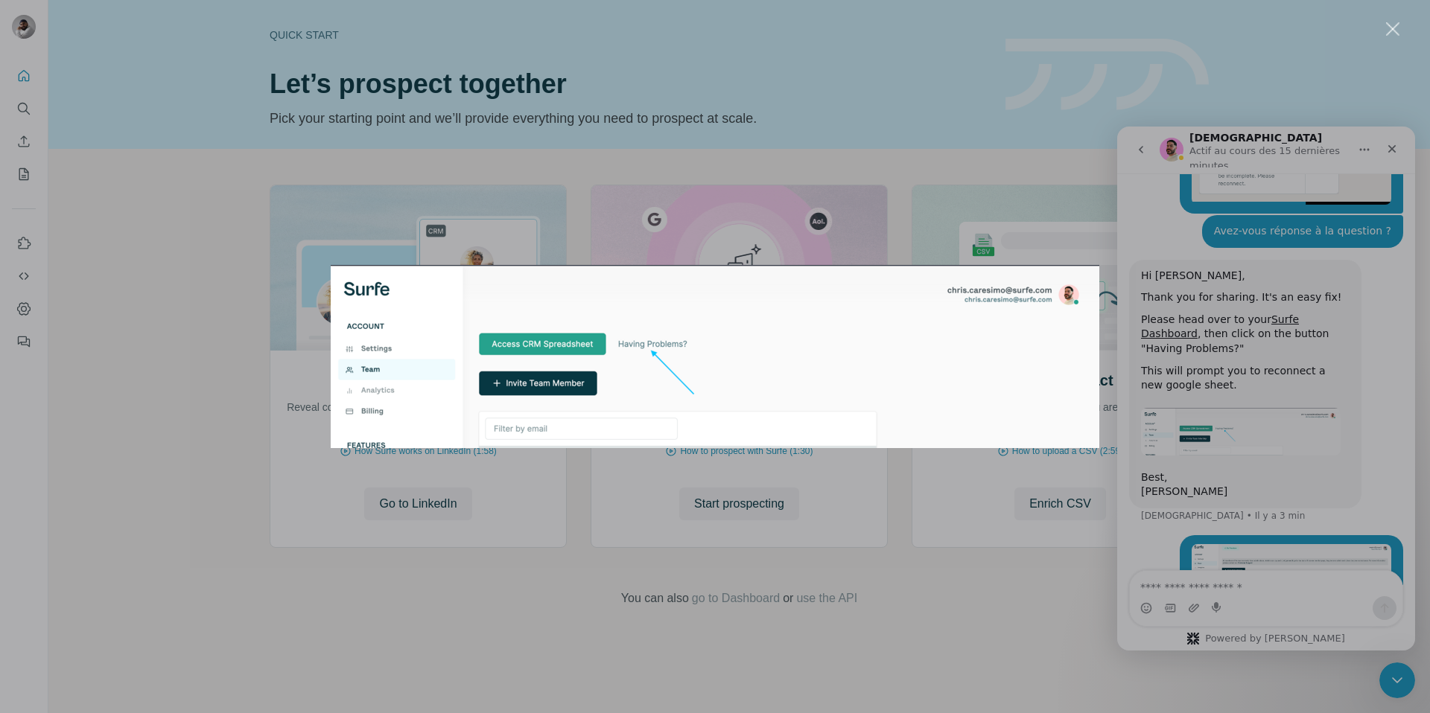
click at [1171, 319] on div "Intercom Messenger" at bounding box center [715, 356] width 1430 height 713
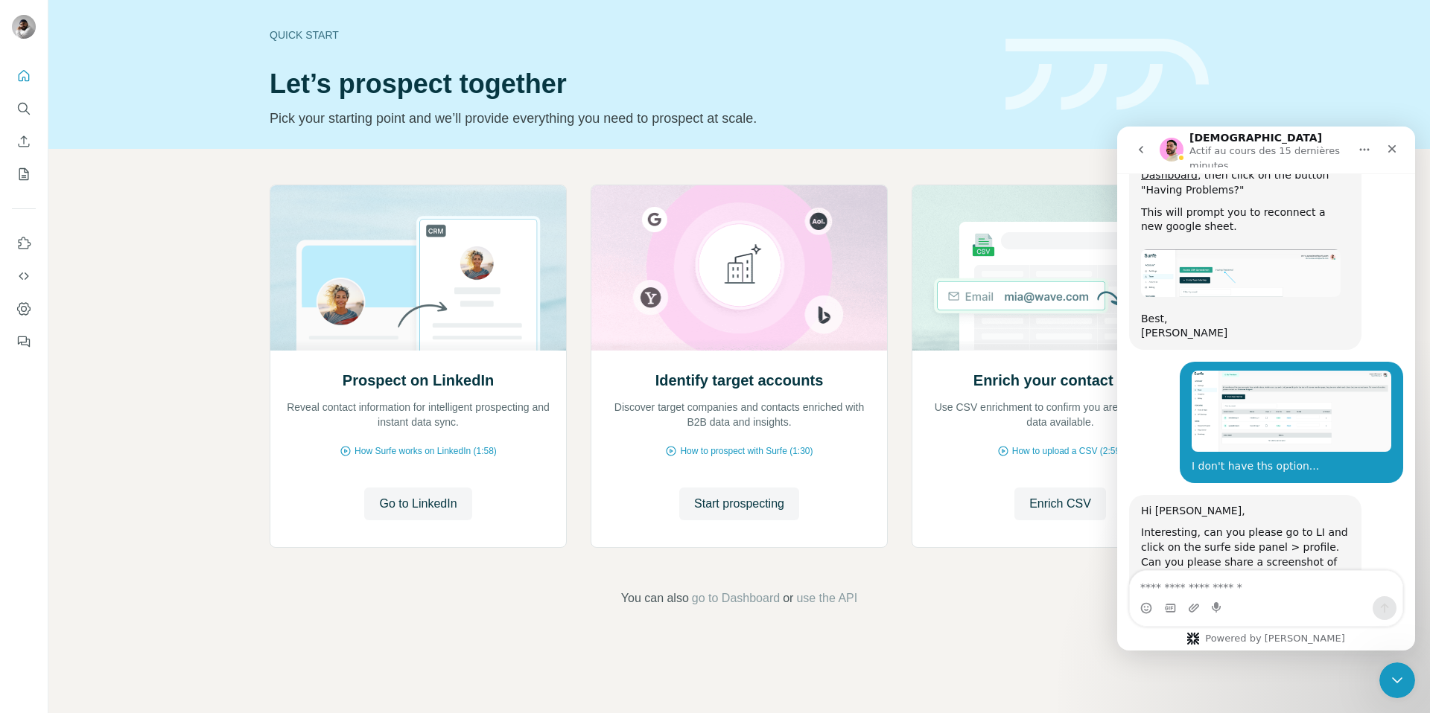
scroll to position [1360, 0]
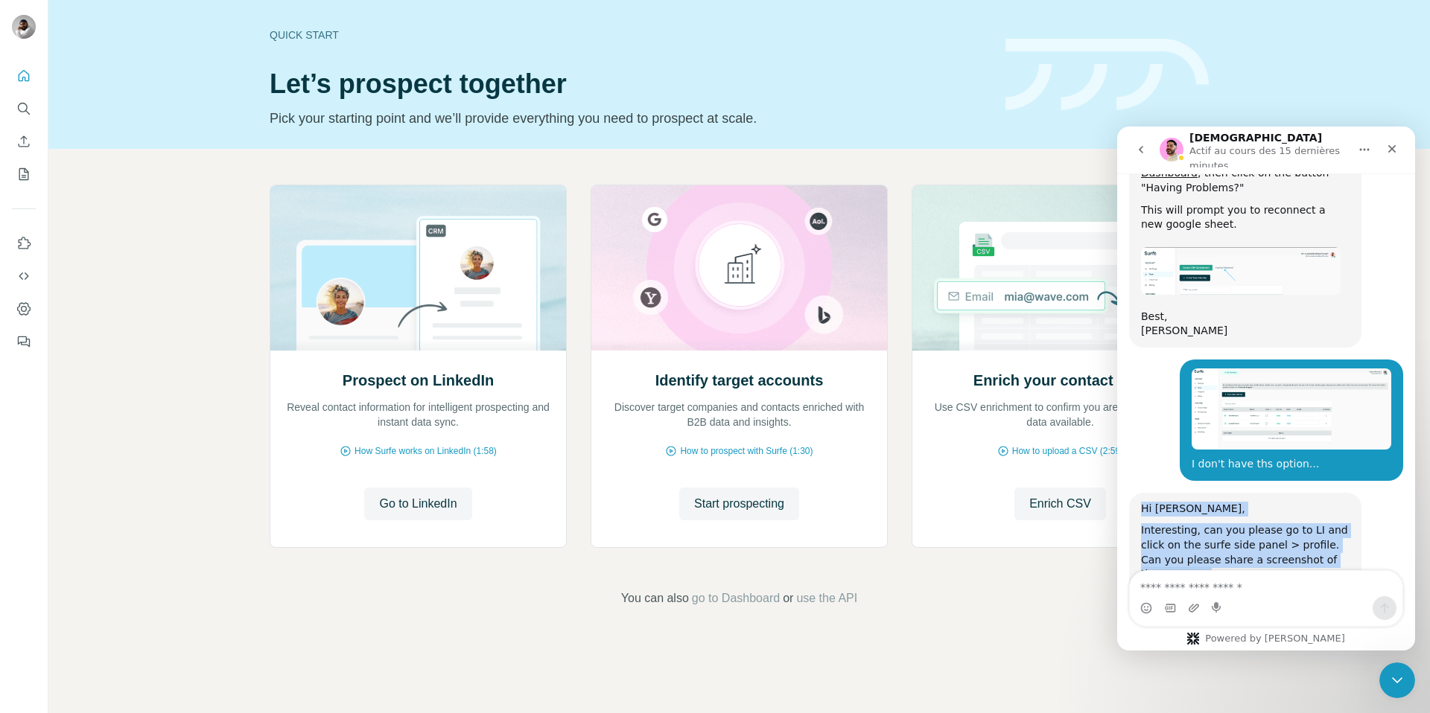
drag, startPoint x: 1183, startPoint y: 527, endPoint x: 1133, endPoint y: 398, distance: 138.8
click at [1133, 493] on div "Hi [PERSON_NAME], Interesting, can you please go to LI and click on the surfe s…" at bounding box center [1245, 568] width 232 height 150
copy div "Hi [PERSON_NAME], Interesting, can you please go to LI and click on the surfe s…"
click at [1248, 590] on div "Also can you please click on the button that says GSHEETS, does this load a she…" at bounding box center [1245, 612] width 208 height 44
